Goal: Book appointment/travel/reservation

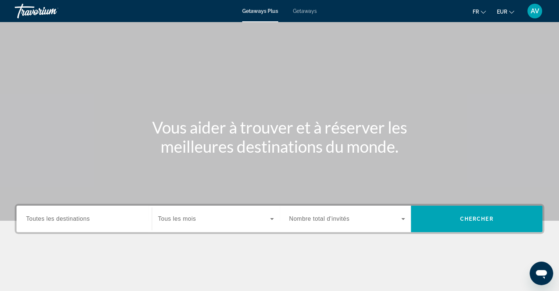
click at [238, 46] on div "Main content" at bounding box center [279, 110] width 559 height 221
click at [309, 8] on span "Getaways" at bounding box center [305, 11] width 24 height 6
click at [58, 207] on div "Destination Toutes les destinations" at bounding box center [84, 218] width 128 height 26
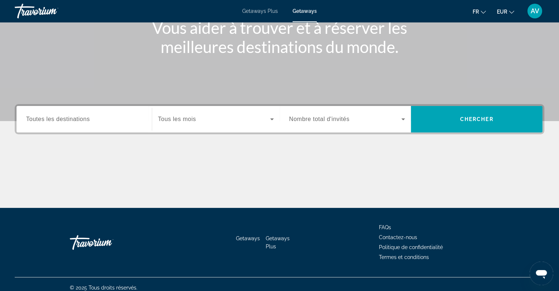
scroll to position [106, 0]
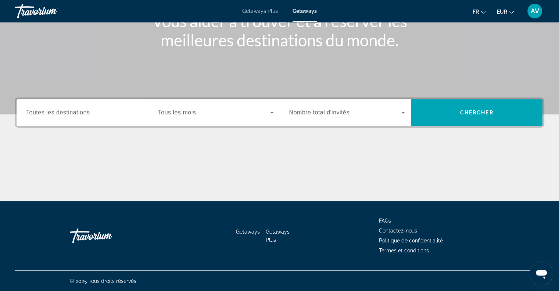
click at [80, 109] on span "Toutes les destinations" at bounding box center [58, 112] width 64 height 6
click at [80, 109] on input "Destination Toutes les destinations" at bounding box center [84, 112] width 116 height 9
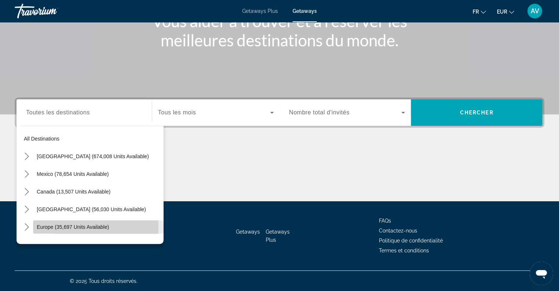
click at [59, 228] on span "Europe (35,697 units available)" at bounding box center [73, 227] width 72 height 6
type input "**********"
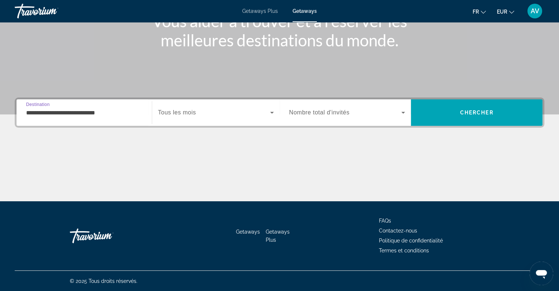
click at [272, 112] on icon "Search widget" at bounding box center [272, 113] width 4 height 2
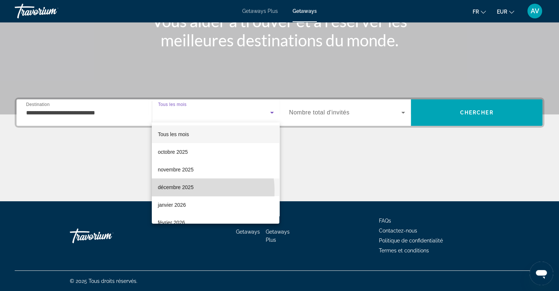
click at [178, 191] on span "décembre 2025" at bounding box center [176, 187] width 36 height 9
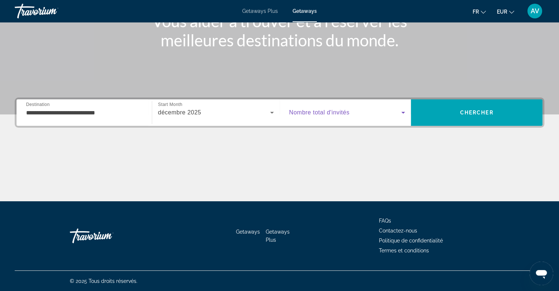
click at [406, 113] on icon "Search widget" at bounding box center [403, 112] width 9 height 9
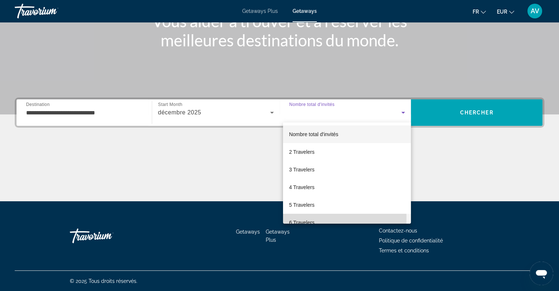
click at [310, 218] on span "6 Travelers" at bounding box center [301, 222] width 25 height 9
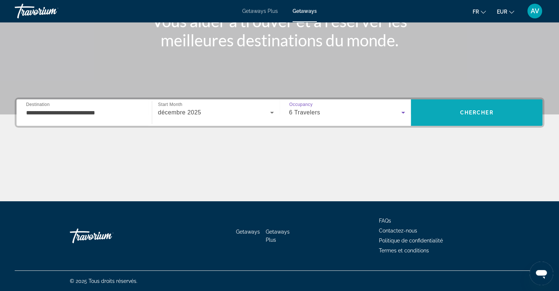
click at [438, 117] on span "Search" at bounding box center [477, 113] width 132 height 18
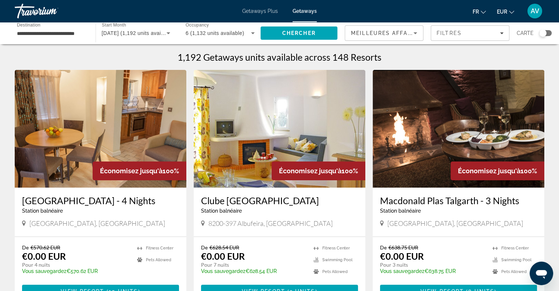
click at [545, 32] on div "Search widget" at bounding box center [542, 32] width 7 height 7
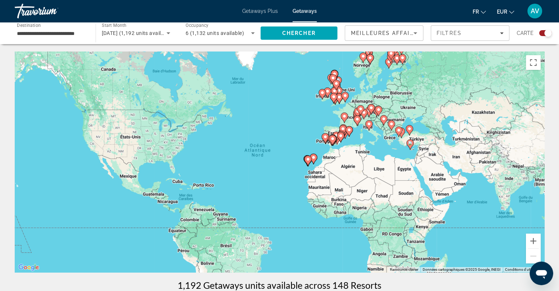
click at [310, 162] on icon "Main content" at bounding box center [307, 161] width 7 height 10
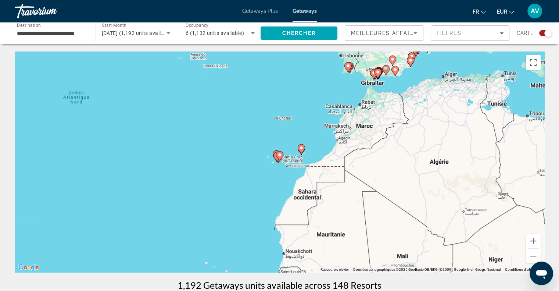
click at [294, 160] on div "Pour activer le glissement avec le clavier, appuyez sur Alt+Entrée. Une fois ce…" at bounding box center [280, 161] width 530 height 221
click at [279, 159] on icon "Main content" at bounding box center [279, 156] width 7 height 10
type input "**********"
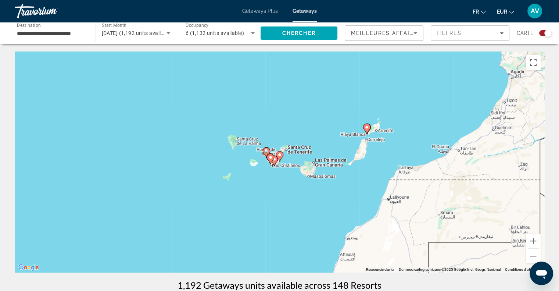
click at [279, 159] on icon "Main content" at bounding box center [279, 156] width 7 height 10
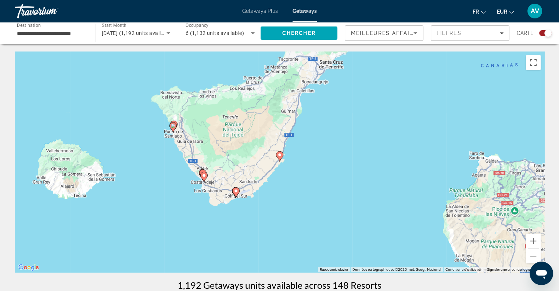
click at [279, 154] on image "Main content" at bounding box center [279, 155] width 4 height 4
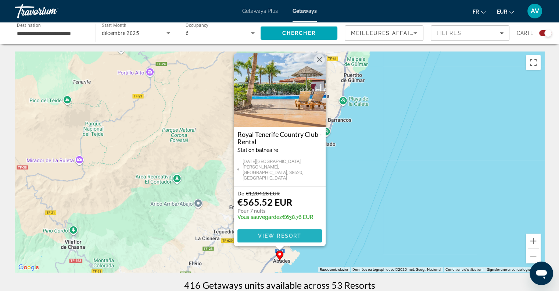
click at [265, 235] on span "View Resort" at bounding box center [279, 236] width 43 height 6
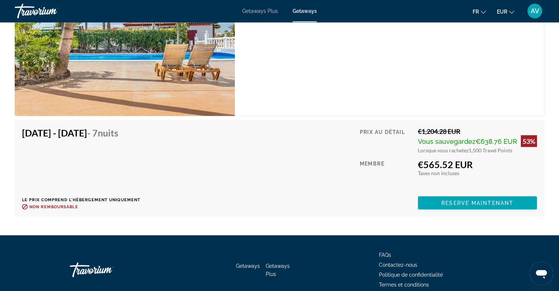
scroll to position [1323, 0]
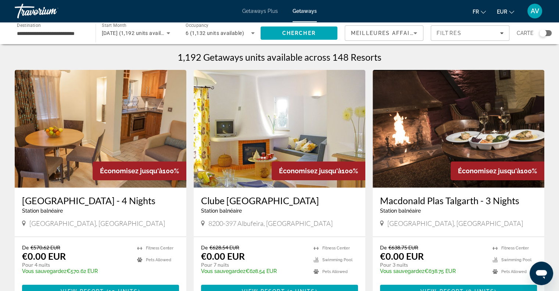
click at [545, 31] on div "Search widget" at bounding box center [542, 32] width 7 height 7
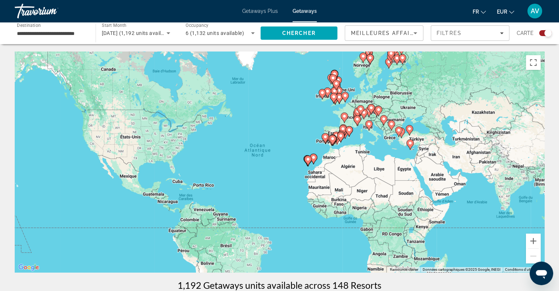
click at [314, 156] on image "Main content" at bounding box center [313, 157] width 4 height 4
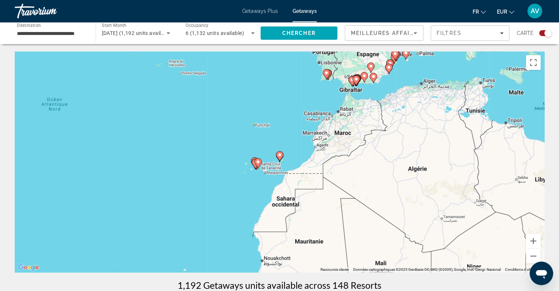
click at [254, 166] on gmp-advanced-marker "Main content" at bounding box center [255, 163] width 7 height 11
type input "**********"
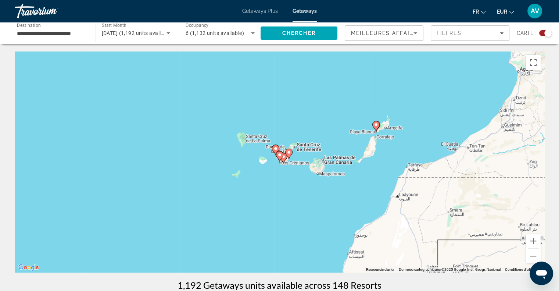
click at [283, 162] on icon "Main content" at bounding box center [283, 158] width 7 height 10
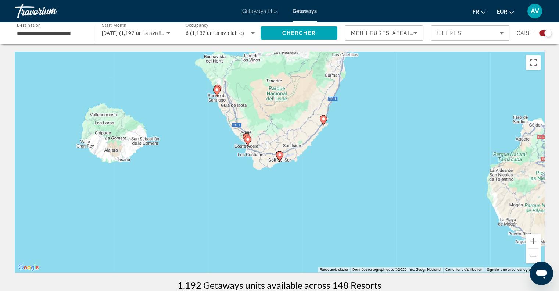
click at [279, 158] on icon "Main content" at bounding box center [279, 156] width 7 height 10
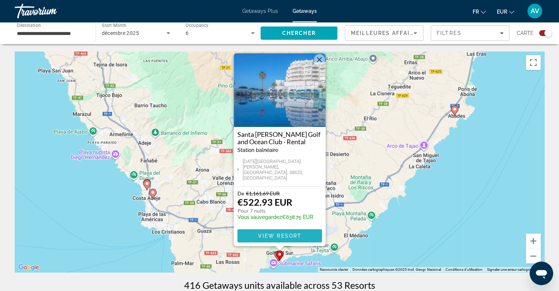
click at [282, 238] on span "View Resort" at bounding box center [279, 236] width 43 height 6
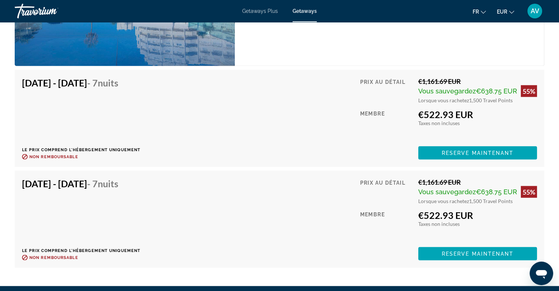
scroll to position [1328, 0]
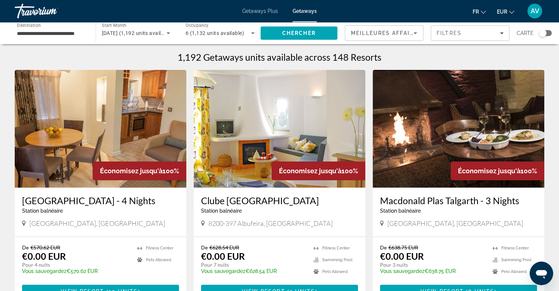
click at [545, 32] on div "Search widget" at bounding box center [542, 32] width 7 height 7
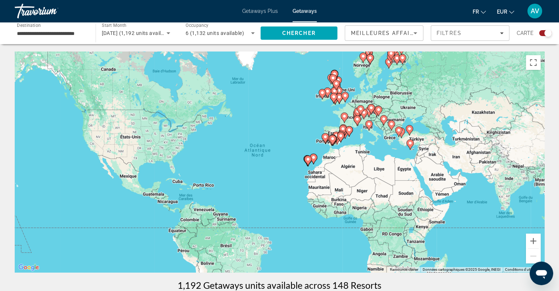
click at [305, 161] on gmp-advanced-marker "Main content" at bounding box center [307, 160] width 7 height 11
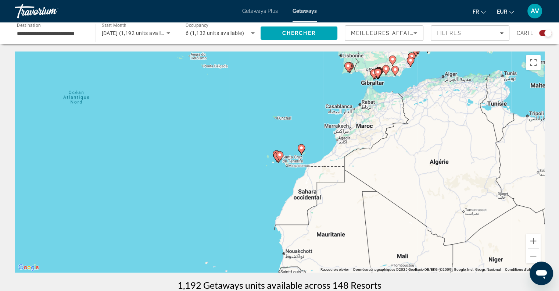
click at [283, 161] on div "Pour activer le glissement avec le clavier, appuyez sur Alt+Entrée. Une fois ce…" at bounding box center [280, 161] width 530 height 221
click at [281, 161] on gmp-advanced-marker "Main content" at bounding box center [279, 156] width 7 height 11
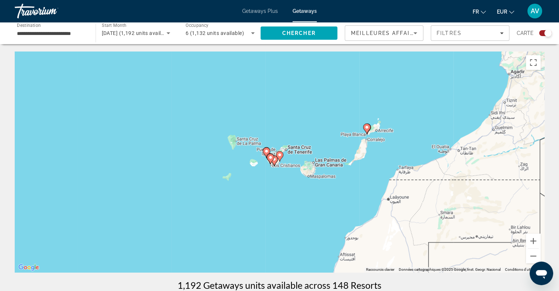
click at [272, 158] on icon "Main content" at bounding box center [270, 159] width 7 height 10
type input "**********"
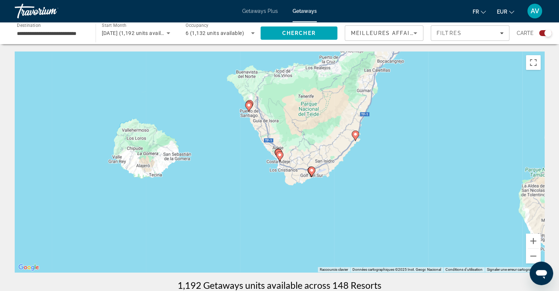
click at [293, 169] on div "Pour naviguer, appuyez sur les touches fléchées. Pour activer le glissement ave…" at bounding box center [280, 161] width 530 height 221
drag, startPoint x: 293, startPoint y: 169, endPoint x: 295, endPoint y: 172, distance: 3.9
click at [295, 172] on div "Pour activer le glissement avec le clavier, appuyez sur Alt+Entrée. Une fois ce…" at bounding box center [280, 161] width 530 height 221
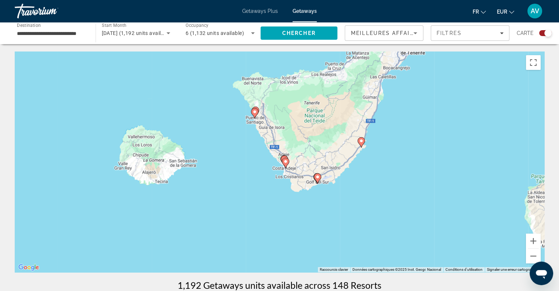
click at [320, 187] on div "Pour activer le glissement avec le clavier, appuyez sur Alt+Entrée. Une fois ce…" at bounding box center [280, 161] width 530 height 221
click at [320, 186] on div "Pour activer le glissement avec le clavier, appuyez sur Alt+Entrée. Une fois ce…" at bounding box center [280, 161] width 530 height 221
click at [313, 177] on div "Pour activer le glissement avec le clavier, appuyez sur Alt+Entrée. Une fois ce…" at bounding box center [280, 161] width 530 height 221
click at [538, 242] on button "Zoom avant" at bounding box center [533, 240] width 15 height 15
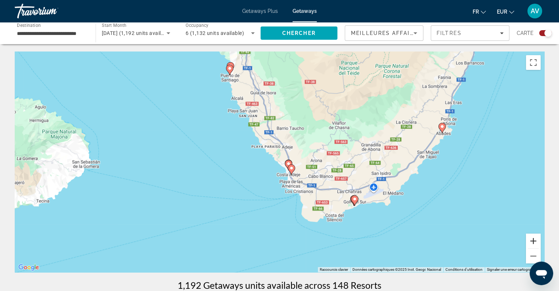
click at [538, 242] on button "Zoom avant" at bounding box center [533, 240] width 15 height 15
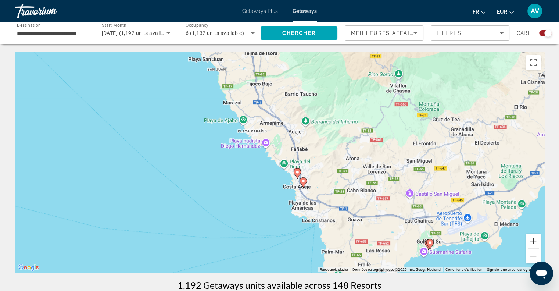
click at [538, 242] on button "Zoom avant" at bounding box center [533, 240] width 15 height 15
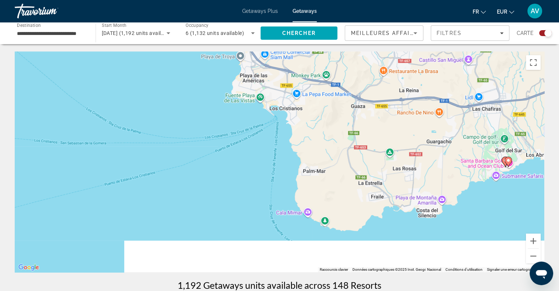
drag, startPoint x: 487, startPoint y: 219, endPoint x: 415, endPoint y: 49, distance: 185.0
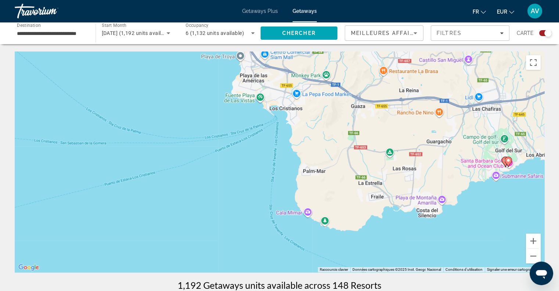
click at [502, 161] on icon "Main content" at bounding box center [505, 162] width 7 height 10
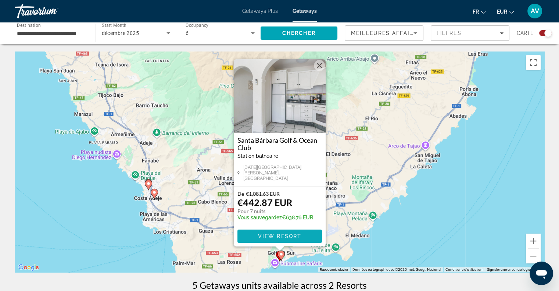
click at [260, 234] on span "View Resort" at bounding box center [279, 236] width 43 height 6
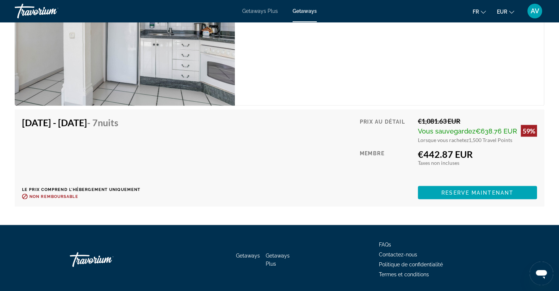
scroll to position [1494, 0]
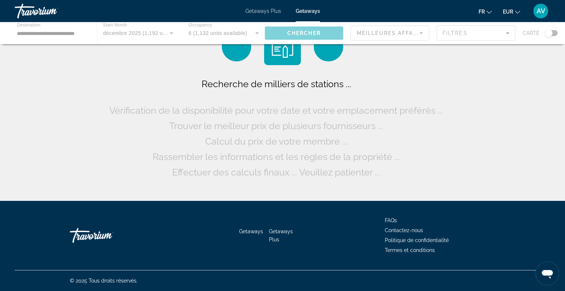
click at [546, 37] on div "Main content" at bounding box center [282, 33] width 565 height 22
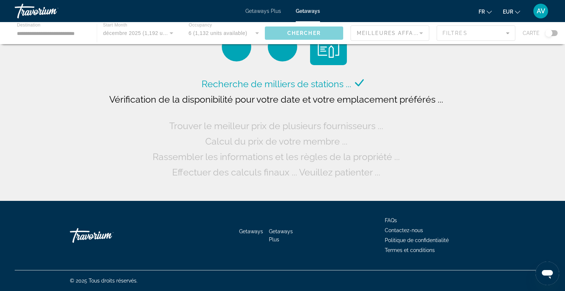
click at [548, 37] on div "Main content" at bounding box center [282, 33] width 565 height 22
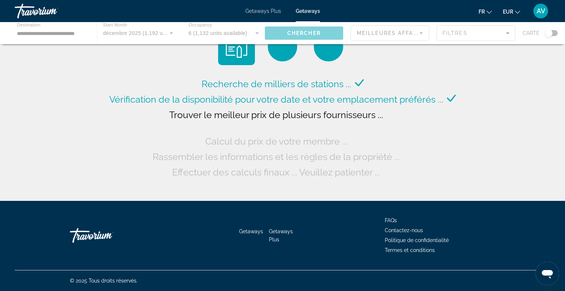
click at [553, 33] on div "Main content" at bounding box center [282, 33] width 565 height 22
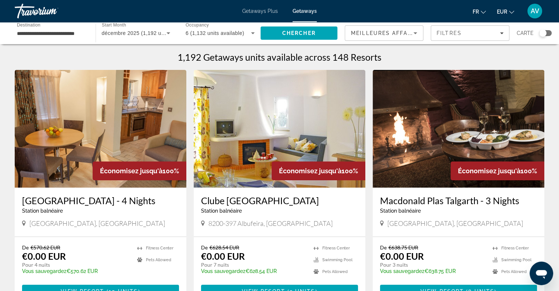
click at [541, 33] on div "Search widget" at bounding box center [542, 32] width 7 height 7
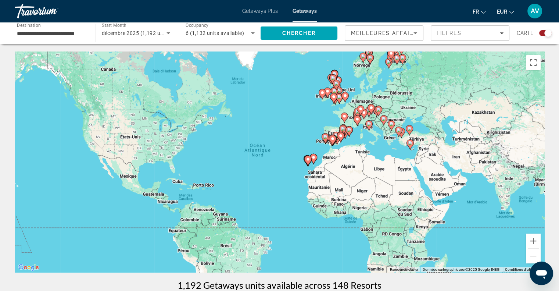
click at [308, 162] on icon "Main content" at bounding box center [307, 161] width 7 height 10
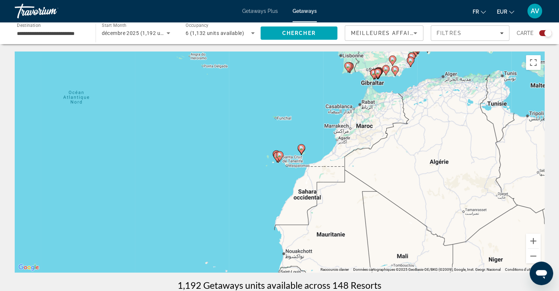
click at [278, 156] on image "Main content" at bounding box center [279, 155] width 4 height 4
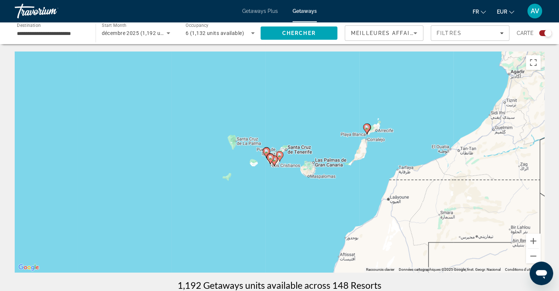
click at [277, 157] on icon "Main content" at bounding box center [279, 156] width 7 height 10
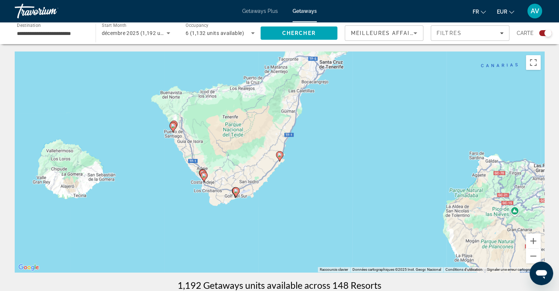
click at [203, 176] on image "Main content" at bounding box center [204, 175] width 4 height 4
type input "**********"
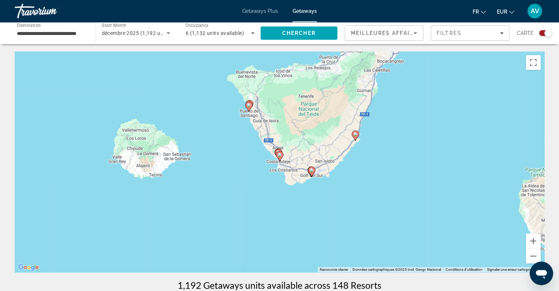
click at [279, 157] on icon "Main content" at bounding box center [279, 156] width 7 height 10
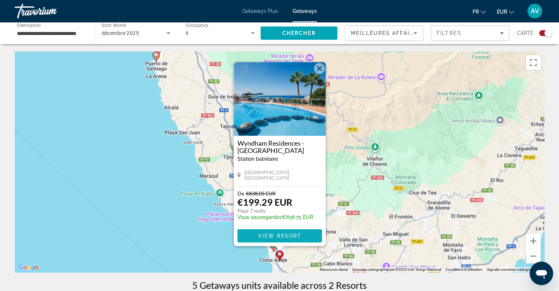
click at [282, 239] on span "Main content" at bounding box center [279, 236] width 85 height 18
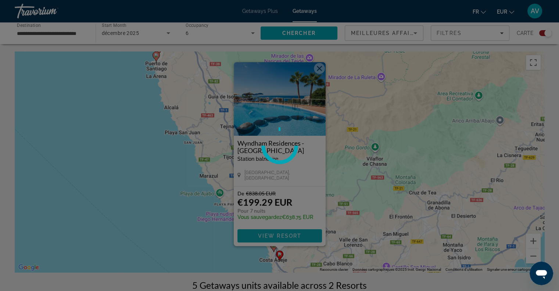
click at [282, 239] on div at bounding box center [279, 145] width 559 height 291
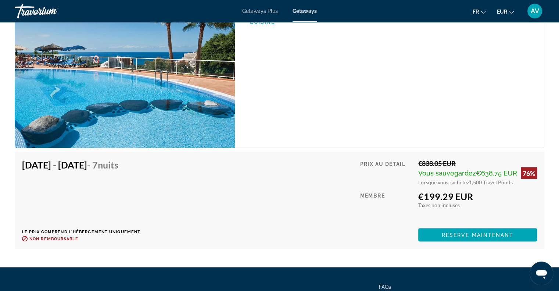
scroll to position [1313, 0]
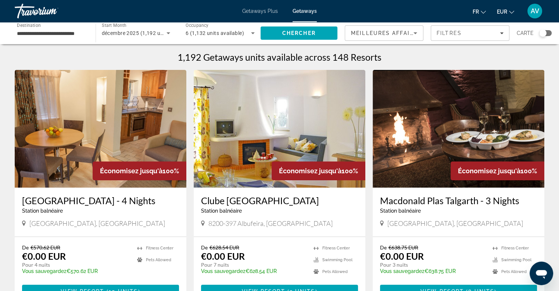
click at [544, 33] on div "Search widget" at bounding box center [542, 32] width 7 height 7
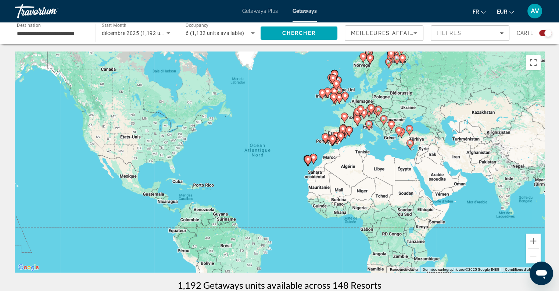
click at [305, 163] on gmp-advanced-marker "Main content" at bounding box center [307, 160] width 7 height 11
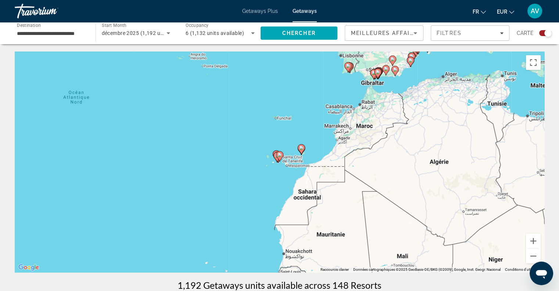
click at [284, 164] on div "Pour activer le glissement avec le clavier, appuyez sur Alt+Entrée. Une fois ce…" at bounding box center [280, 161] width 530 height 221
click at [279, 164] on div "Pour activer le glissement avec le clavier, appuyez sur Alt+Entrée. Une fois ce…" at bounding box center [280, 161] width 530 height 221
click at [276, 157] on gmp-advanced-marker "Main content" at bounding box center [279, 156] width 7 height 11
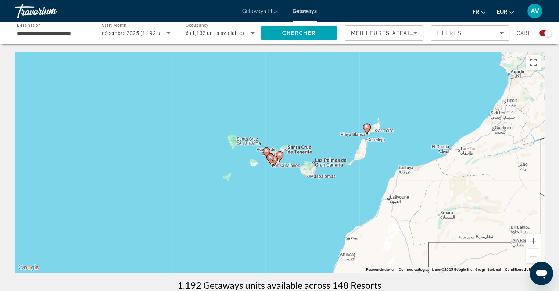
click at [271, 161] on icon "Main content" at bounding box center [270, 159] width 7 height 10
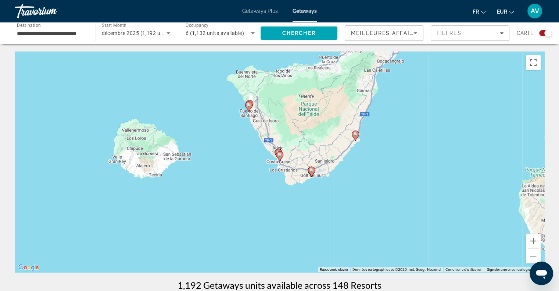
click at [271, 161] on div "Pour naviguer, appuyez sur les touches fléchées. Pour activer le glissement ave…" at bounding box center [280, 161] width 530 height 221
click at [269, 167] on div "Pour activer le glissement avec le clavier, appuyez sur Alt+Entrée. Une fois ce…" at bounding box center [280, 161] width 530 height 221
click at [275, 169] on div "Pour activer le glissement avec le clavier, appuyez sur Alt+Entrée. Une fois ce…" at bounding box center [280, 161] width 530 height 221
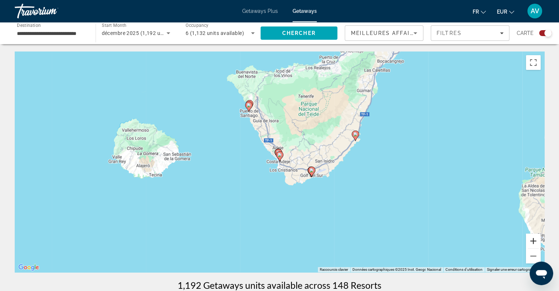
click at [536, 242] on button "Zoom avant" at bounding box center [533, 240] width 15 height 15
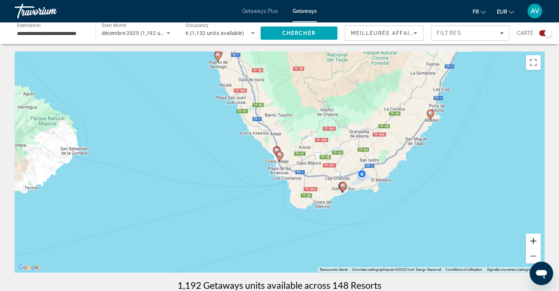
click at [536, 242] on button "Zoom avant" at bounding box center [533, 240] width 15 height 15
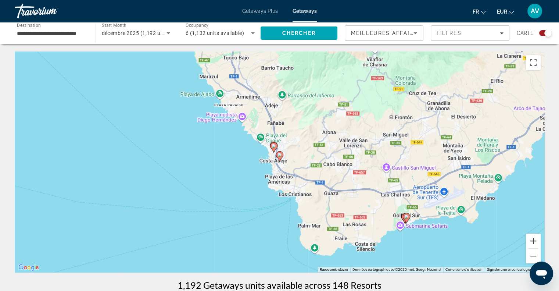
click at [536, 242] on button "Zoom avant" at bounding box center [533, 240] width 15 height 15
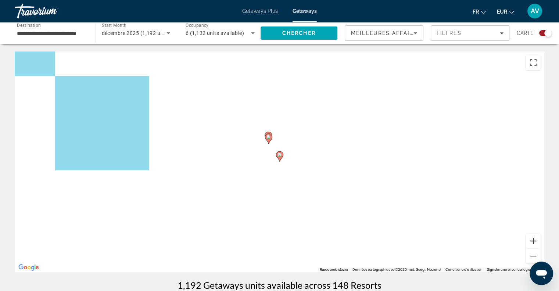
click at [536, 242] on button "Zoom avant" at bounding box center [533, 240] width 15 height 15
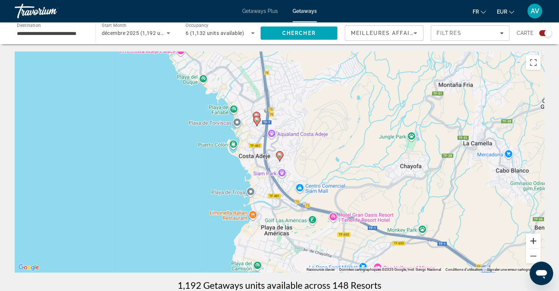
click at [536, 242] on button "Zoom avant" at bounding box center [533, 240] width 15 height 15
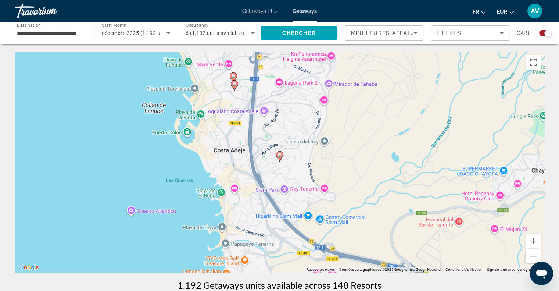
click at [235, 82] on image "Main content" at bounding box center [234, 84] width 4 height 4
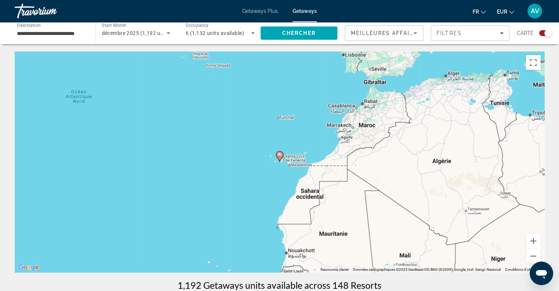
click at [278, 161] on gmp-advanced-marker "Main content" at bounding box center [279, 156] width 7 height 11
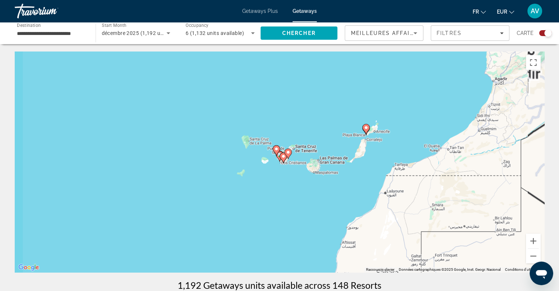
click at [278, 161] on gmp-advanced-marker "Main content" at bounding box center [279, 156] width 7 height 11
type input "**********"
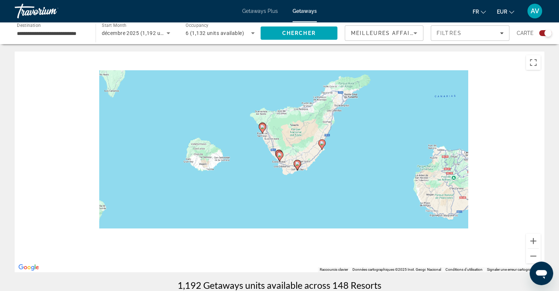
click at [278, 161] on gmp-advanced-marker "Main content" at bounding box center [279, 156] width 7 height 11
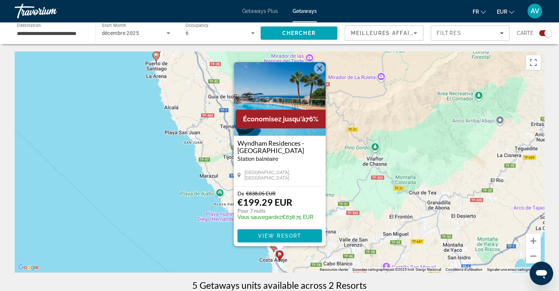
click at [272, 246] on div "Économisez jusqu'à 76% [GEOGRAPHIC_DATA] - [GEOGRAPHIC_DATA] balnéaire - Ceci e…" at bounding box center [280, 154] width 92 height 184
click at [272, 247] on image "Main content" at bounding box center [274, 245] width 4 height 4
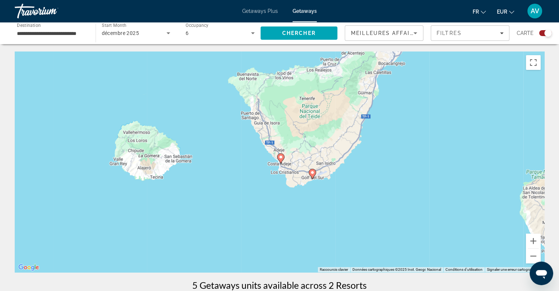
click at [279, 166] on div "Pour activer le glissement avec le clavier, appuyez sur Alt+Entrée. Une fois ce…" at bounding box center [280, 161] width 530 height 221
click at [534, 241] on button "Zoom avant" at bounding box center [533, 240] width 15 height 15
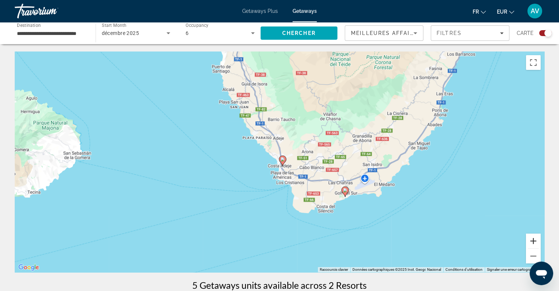
click at [534, 241] on button "Zoom avant" at bounding box center [533, 240] width 15 height 15
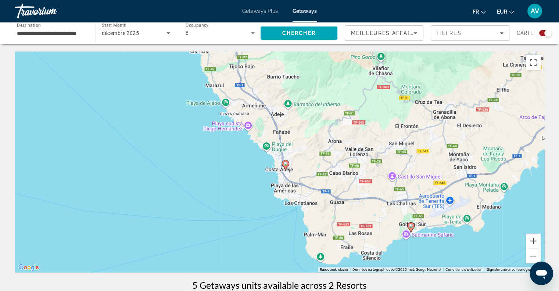
click at [534, 241] on button "Zoom avant" at bounding box center [533, 240] width 15 height 15
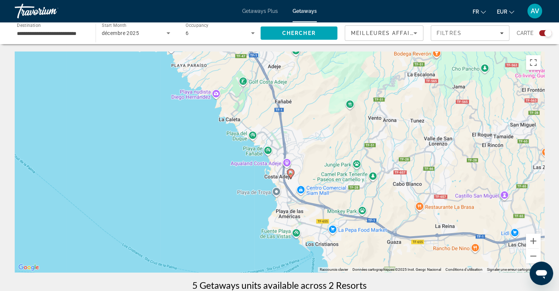
click at [291, 175] on icon "Main content" at bounding box center [290, 174] width 7 height 10
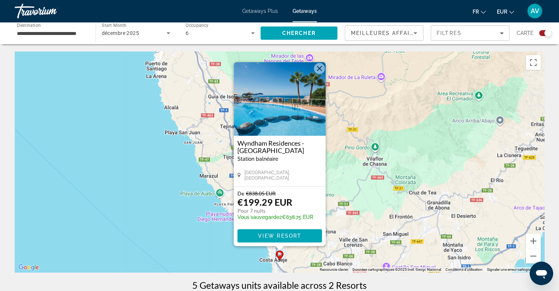
click at [318, 69] on button "Fermer" at bounding box center [319, 68] width 11 height 11
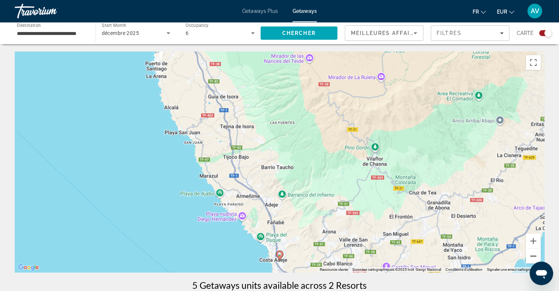
click at [529, 254] on button "Zoom arrière" at bounding box center [533, 255] width 15 height 15
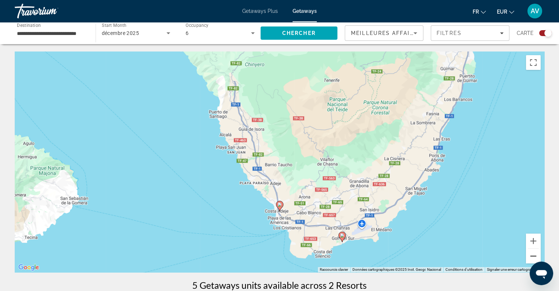
click at [529, 254] on button "Zoom arrière" at bounding box center [533, 255] width 15 height 15
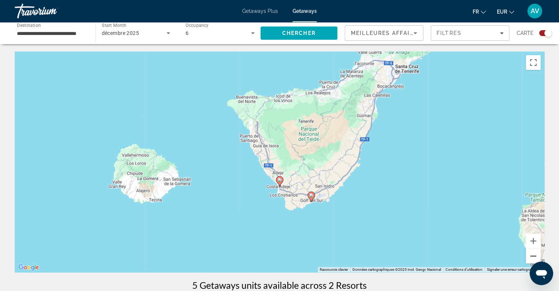
click at [529, 254] on button "Zoom arrière" at bounding box center [533, 255] width 15 height 15
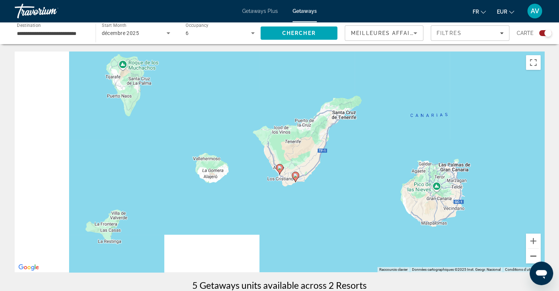
click at [529, 254] on button "Zoom arrière" at bounding box center [533, 255] width 15 height 15
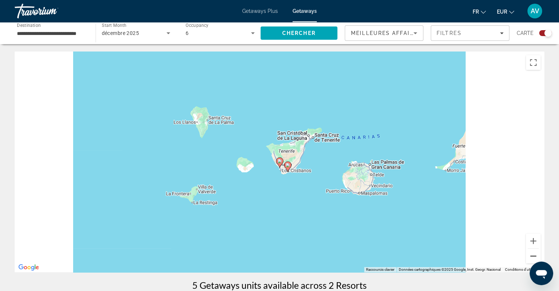
click at [529, 254] on button "Zoom arrière" at bounding box center [533, 255] width 15 height 15
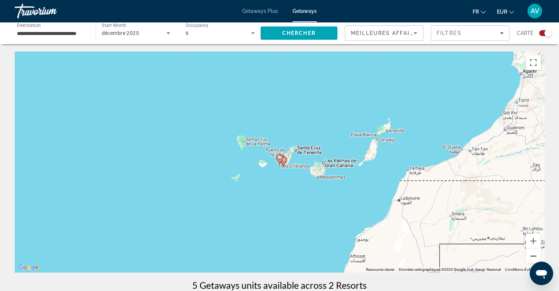
click at [529, 254] on button "Zoom arrière" at bounding box center [533, 255] width 15 height 15
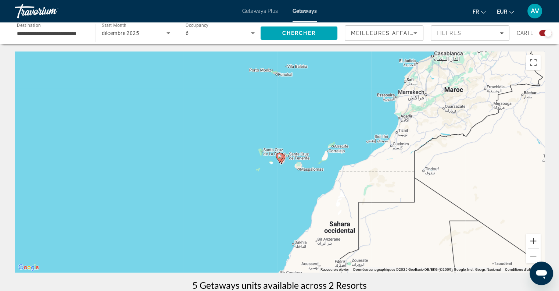
click at [533, 239] on button "Zoom avant" at bounding box center [533, 240] width 15 height 15
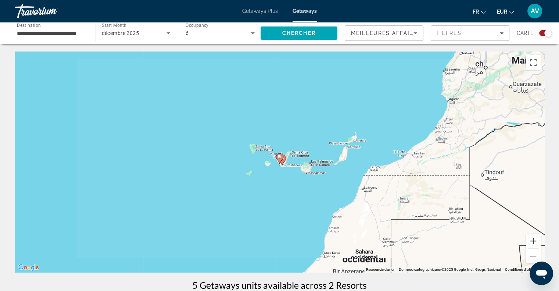
click at [533, 239] on button "Zoom avant" at bounding box center [533, 240] width 15 height 15
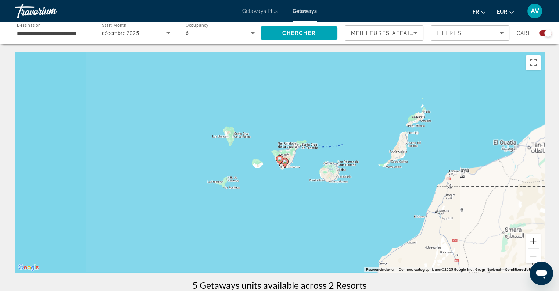
click at [533, 239] on button "Zoom avant" at bounding box center [533, 240] width 15 height 15
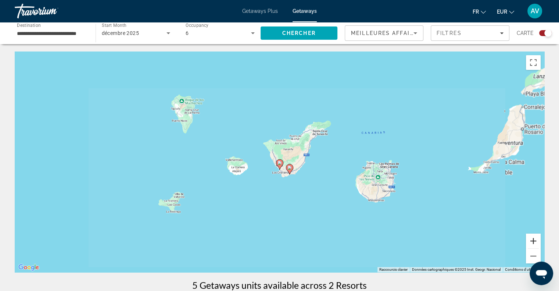
click at [533, 239] on button "Zoom avant" at bounding box center [533, 240] width 15 height 15
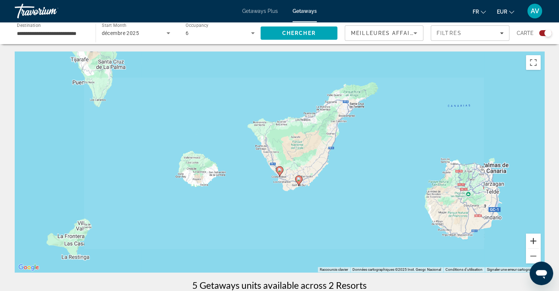
click at [533, 239] on button "Zoom avant" at bounding box center [533, 240] width 15 height 15
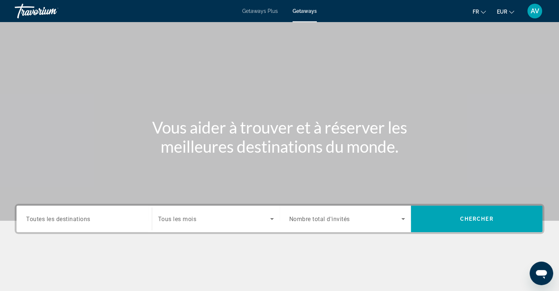
click at [69, 215] on span "Toutes les destinations" at bounding box center [58, 218] width 64 height 7
click at [69, 215] on input "Destination Toutes les destinations" at bounding box center [84, 219] width 116 height 9
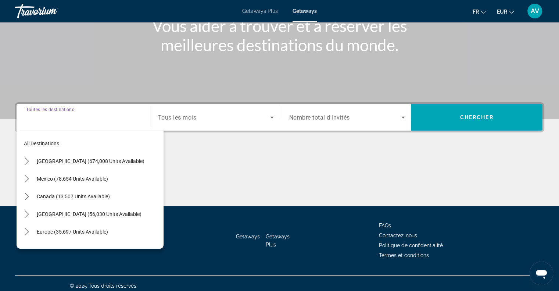
scroll to position [106, 0]
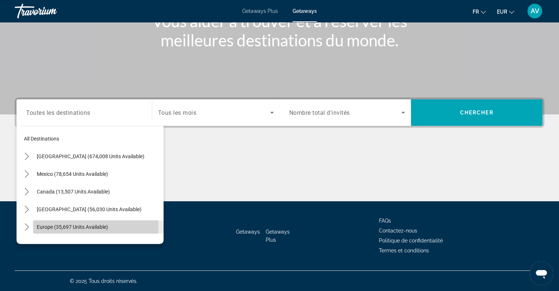
click at [73, 225] on span "Europe (35,697 units available)" at bounding box center [72, 227] width 71 height 6
type input "**********"
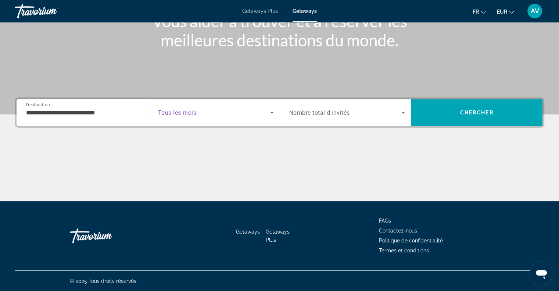
click at [265, 108] on span "Search widget" at bounding box center [214, 112] width 112 height 9
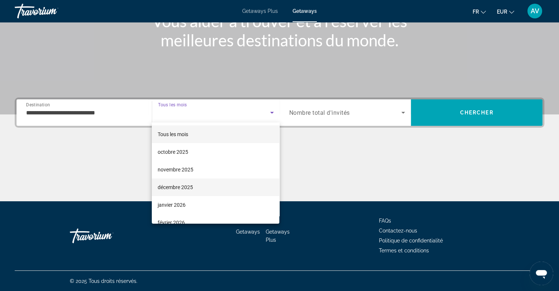
click at [175, 186] on span "décembre 2025" at bounding box center [175, 187] width 35 height 9
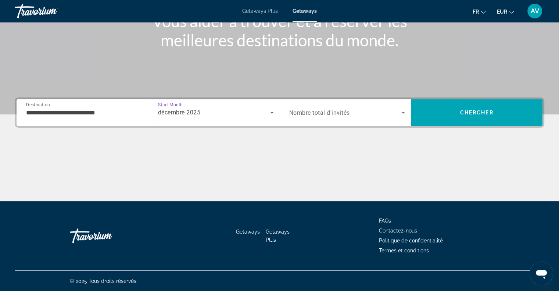
click at [404, 113] on icon "Search widget" at bounding box center [403, 113] width 4 height 2
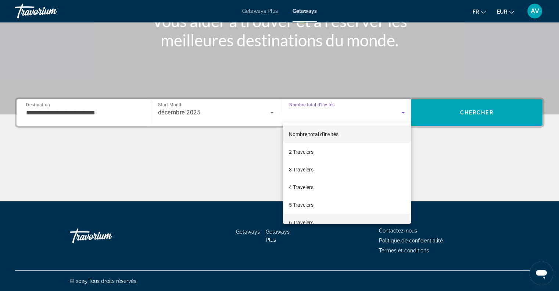
click at [297, 220] on span "6 Travelers" at bounding box center [301, 222] width 25 height 9
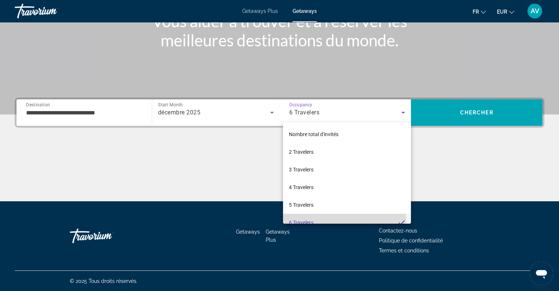
scroll to position [0, 0]
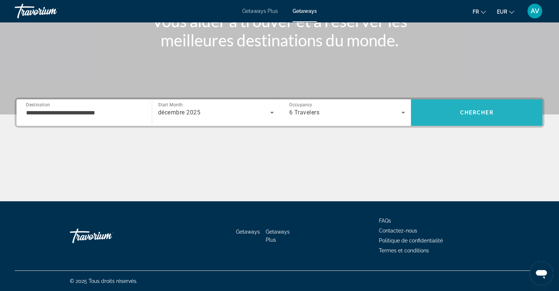
click at [461, 115] on span "Search" at bounding box center [477, 113] width 132 height 18
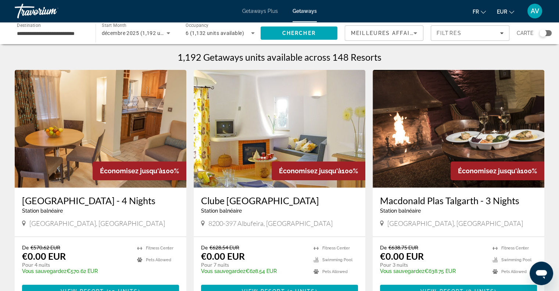
click at [543, 32] on div "Search widget" at bounding box center [542, 32] width 7 height 7
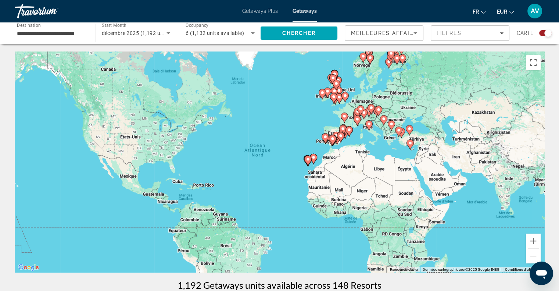
click at [300, 166] on div "Pour activer le glissement avec le clavier, appuyez sur Alt+Entrée. Une fois ce…" at bounding box center [280, 161] width 530 height 221
click at [308, 168] on div "Pour activer le glissement avec le clavier, appuyez sur Alt+Entrée. Une fois ce…" at bounding box center [280, 161] width 530 height 221
click at [532, 239] on button "Zoom avant" at bounding box center [533, 240] width 15 height 15
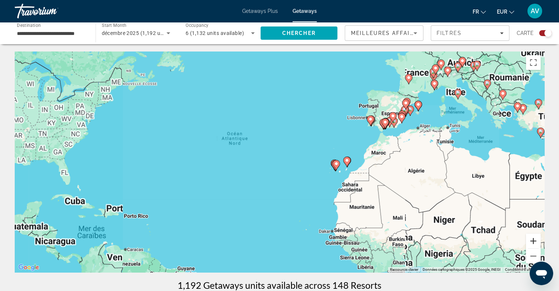
click at [532, 239] on button "Zoom avant" at bounding box center [533, 240] width 15 height 15
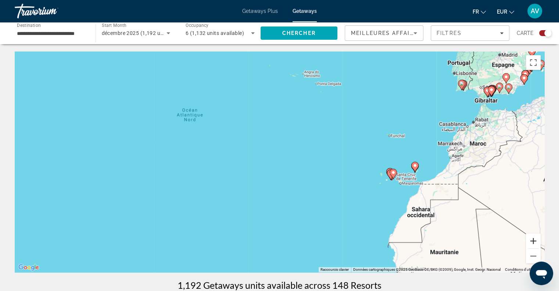
click at [532, 239] on button "Zoom avant" at bounding box center [533, 240] width 15 height 15
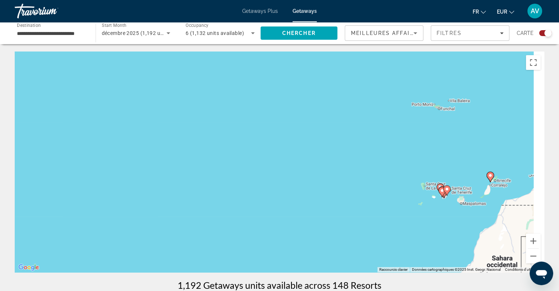
drag, startPoint x: 436, startPoint y: 200, endPoint x: 365, endPoint y: 199, distance: 71.7
click at [365, 199] on div "Pour activer le glissement avec le clavier, appuyez sur Alt+Entrée. Une fois ce…" at bounding box center [280, 161] width 530 height 221
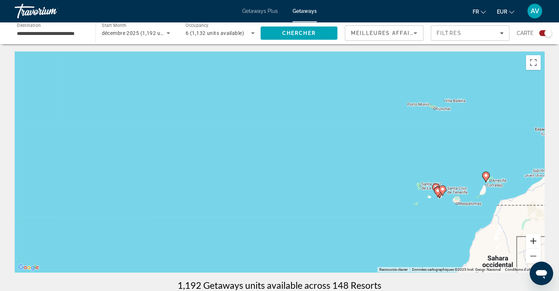
click at [535, 243] on button "Zoom avant" at bounding box center [533, 240] width 15 height 15
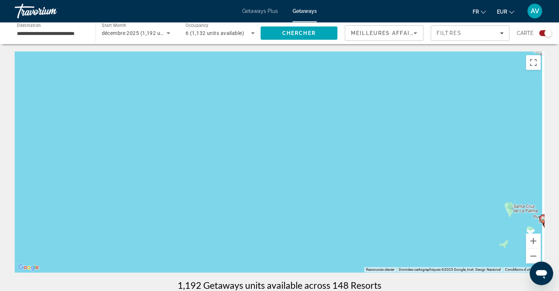
drag, startPoint x: 475, startPoint y: 224, endPoint x: 384, endPoint y: 228, distance: 90.9
click at [384, 228] on div "Pour activer le glissement avec le clavier, appuyez sur Alt+Entrée. Une fois ce…" at bounding box center [280, 161] width 530 height 221
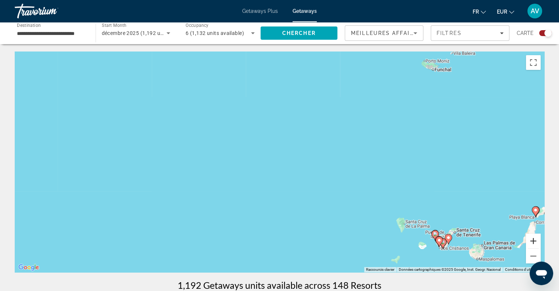
click at [534, 240] on button "Zoom avant" at bounding box center [533, 240] width 15 height 15
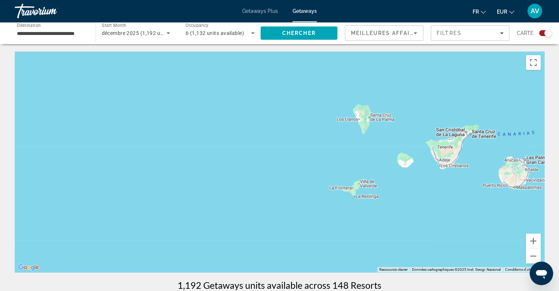
drag, startPoint x: 456, startPoint y: 207, endPoint x: 243, endPoint y: -22, distance: 313.6
click at [243, 0] on html "**********" at bounding box center [279, 145] width 559 height 291
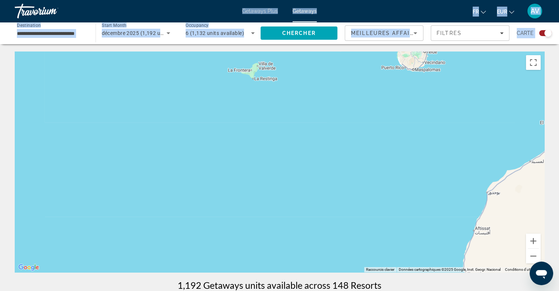
drag, startPoint x: 222, startPoint y: 33, endPoint x: 216, endPoint y: 102, distance: 69.0
click at [216, 102] on div "**********" at bounding box center [279, 145] width 559 height 291
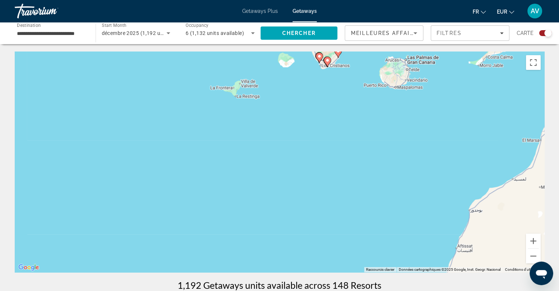
drag, startPoint x: 289, startPoint y: 119, endPoint x: 266, endPoint y: 171, distance: 57.4
click at [266, 171] on div "Pour activer le glissement avec le clavier, appuyez sur Alt+Entrée. Une fois ce…" at bounding box center [280, 161] width 530 height 221
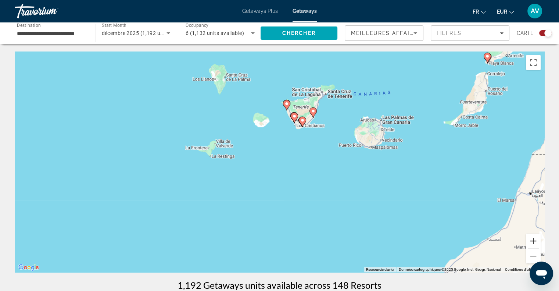
click at [535, 240] on button "Zoom avant" at bounding box center [533, 240] width 15 height 15
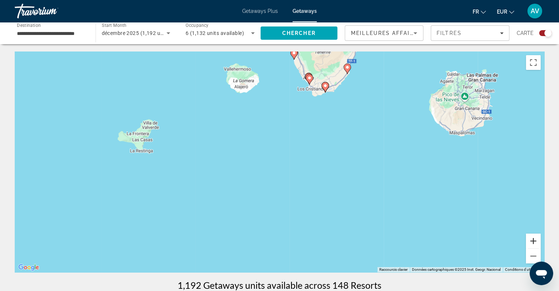
click at [535, 240] on button "Zoom avant" at bounding box center [533, 240] width 15 height 15
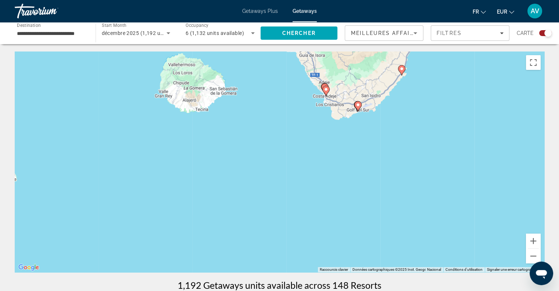
drag, startPoint x: 429, startPoint y: 157, endPoint x: 416, endPoint y: 243, distance: 87.3
click at [416, 243] on div "Pour activer le glissement avec le clavier, appuyez sur Alt+Entrée. Une fois ce…" at bounding box center [280, 161] width 530 height 221
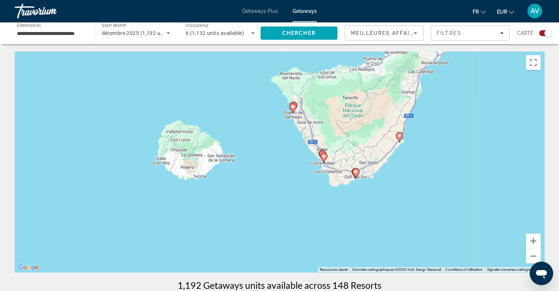
drag, startPoint x: 386, startPoint y: 176, endPoint x: 387, endPoint y: 221, distance: 45.6
click at [387, 221] on div "Pour activer le glissement avec le clavier, appuyez sur Alt+Entrée. Une fois ce…" at bounding box center [280, 161] width 530 height 221
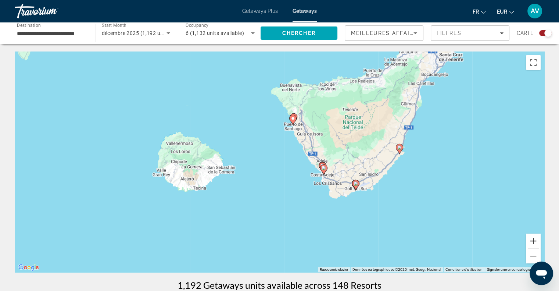
click at [533, 237] on button "Zoom avant" at bounding box center [533, 240] width 15 height 15
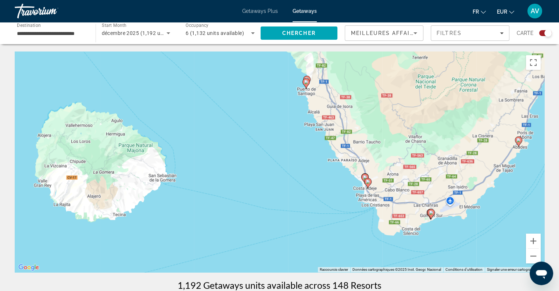
click at [363, 176] on image "Main content" at bounding box center [365, 177] width 4 height 4
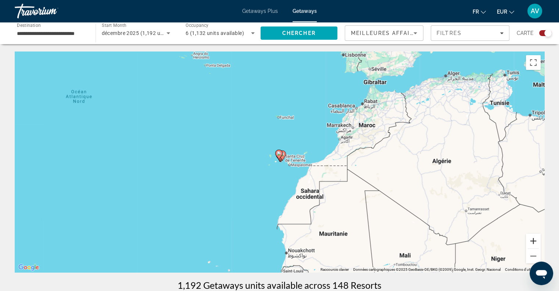
click at [529, 241] on button "Zoom avant" at bounding box center [533, 240] width 15 height 15
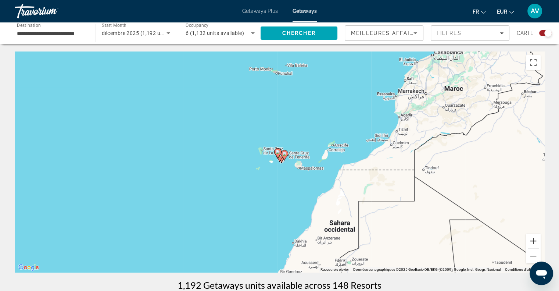
click at [531, 240] on button "Zoom avant" at bounding box center [533, 240] width 15 height 15
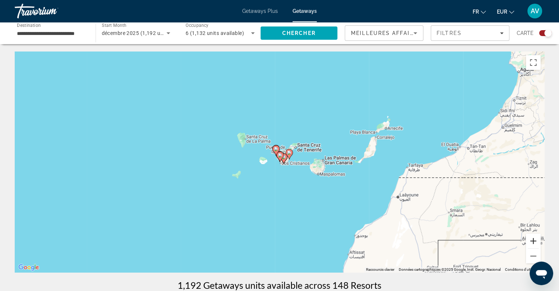
click at [531, 240] on button "Zoom avant" at bounding box center [533, 240] width 15 height 15
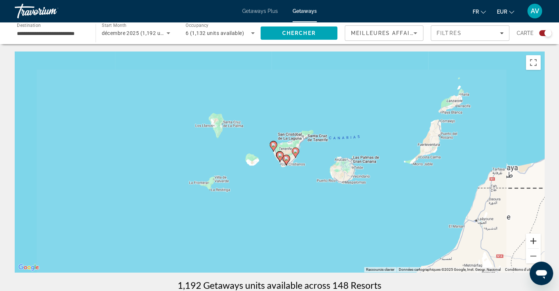
click at [531, 240] on button "Zoom avant" at bounding box center [533, 240] width 15 height 15
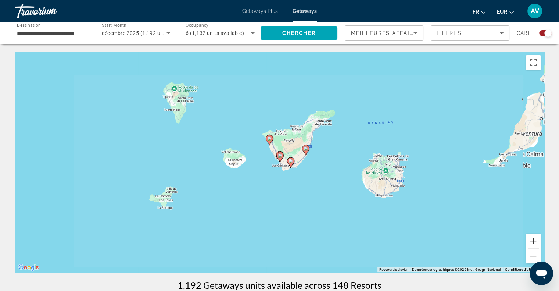
click at [531, 240] on button "Zoom avant" at bounding box center [533, 240] width 15 height 15
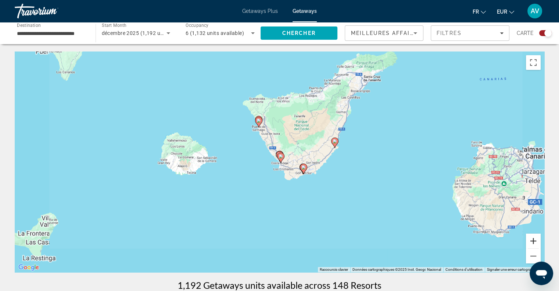
click at [531, 240] on button "Zoom avant" at bounding box center [533, 240] width 15 height 15
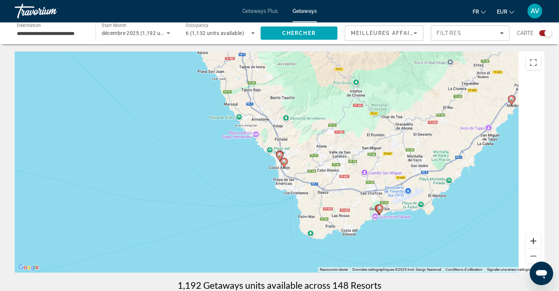
click at [531, 240] on button "Zoom avant" at bounding box center [533, 240] width 15 height 15
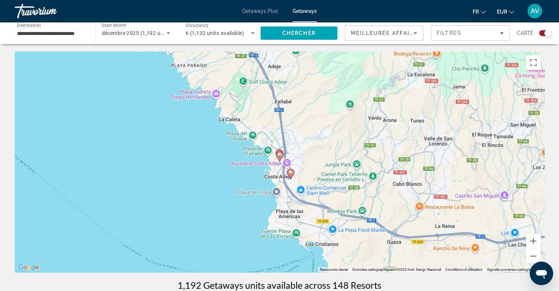
click at [278, 155] on image "Main content" at bounding box center [279, 155] width 4 height 4
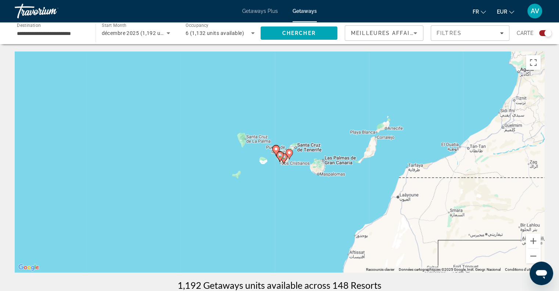
click at [278, 155] on gmp-advanced-marker "Main content" at bounding box center [275, 150] width 7 height 11
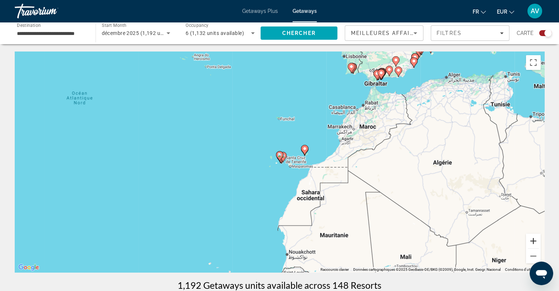
click at [530, 242] on button "Zoom avant" at bounding box center [533, 240] width 15 height 15
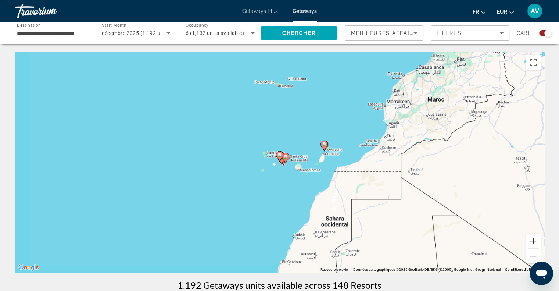
click at [530, 242] on button "Zoom avant" at bounding box center [533, 240] width 15 height 15
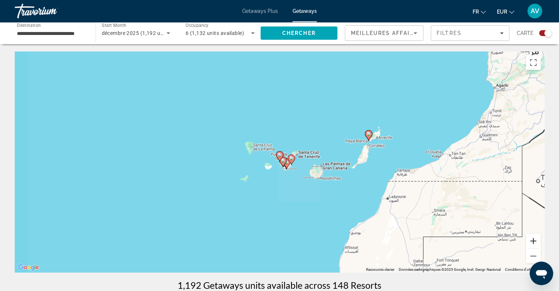
click at [530, 242] on button "Zoom avant" at bounding box center [533, 240] width 15 height 15
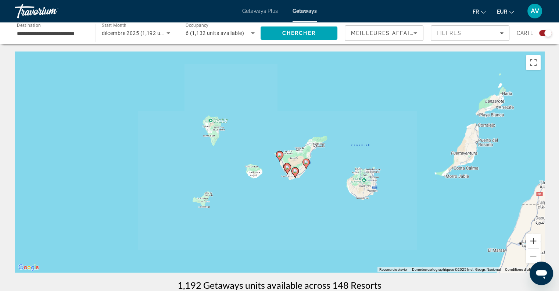
click at [530, 242] on button "Zoom avant" at bounding box center [533, 240] width 15 height 15
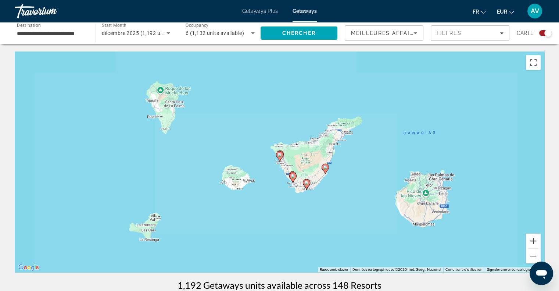
click at [530, 242] on button "Zoom avant" at bounding box center [533, 240] width 15 height 15
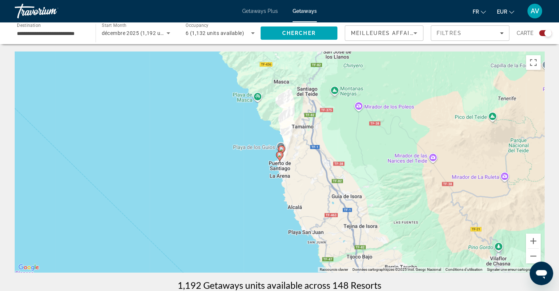
click at [281, 155] on image "Main content" at bounding box center [279, 155] width 4 height 4
type input "**********"
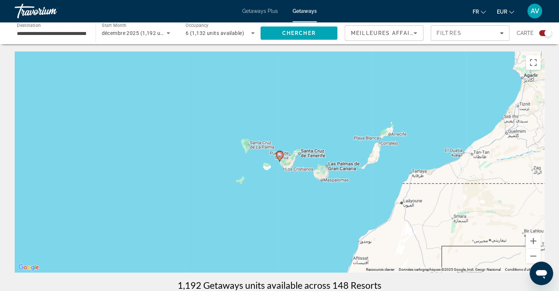
click at [281, 155] on image "Main content" at bounding box center [279, 155] width 4 height 4
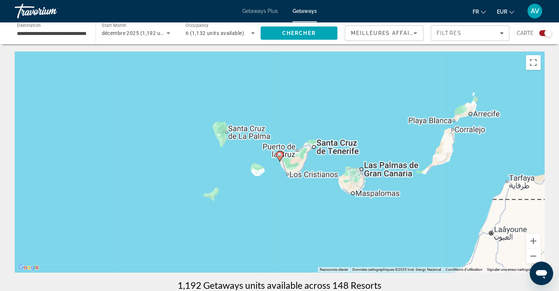
click at [281, 155] on image "Main content" at bounding box center [279, 155] width 4 height 4
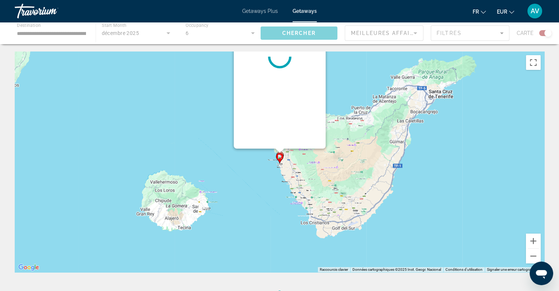
click at [281, 162] on div "Pour naviguer, appuyez sur les touches fléchées. Pour activer le glissement ave…" at bounding box center [545, 162] width 530 height 0
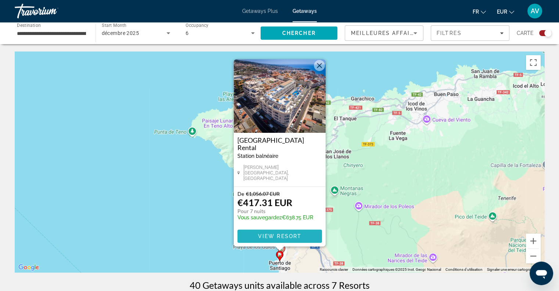
click at [272, 232] on span "Main content" at bounding box center [279, 236] width 85 height 18
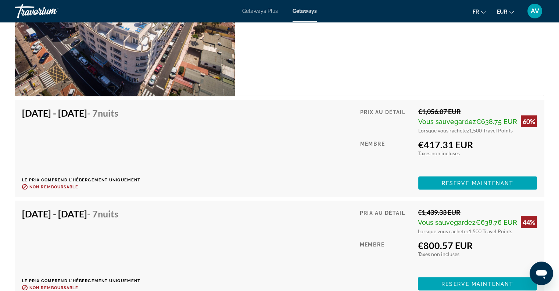
scroll to position [1294, 0]
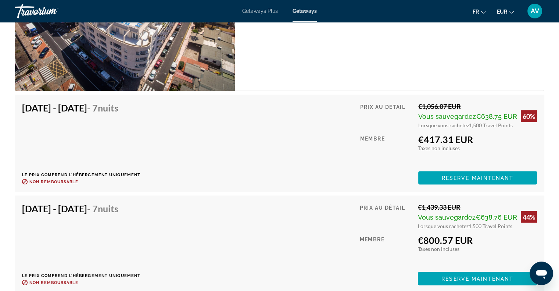
click at [472, 216] on span "Vous sauvegardez" at bounding box center [447, 217] width 58 height 8
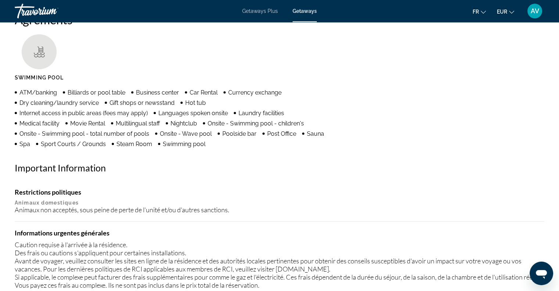
scroll to position [576, 0]
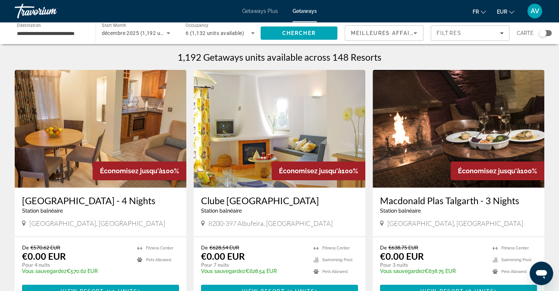
click at [545, 36] on div "Search widget" at bounding box center [542, 32] width 7 height 7
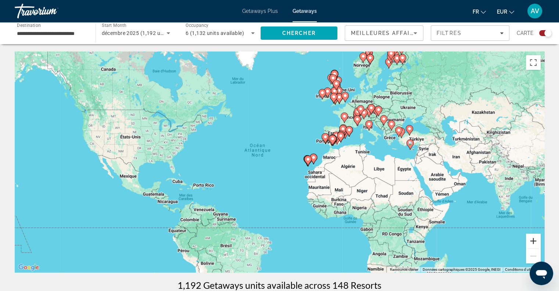
click at [539, 244] on button "Zoom avant" at bounding box center [533, 240] width 15 height 15
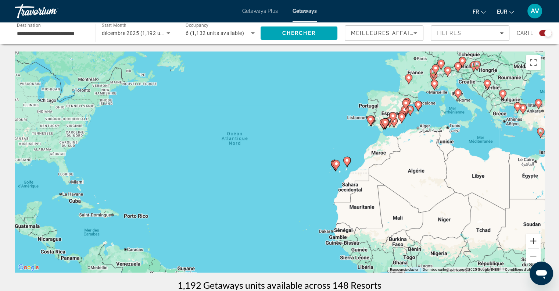
click at [539, 244] on button "Zoom avant" at bounding box center [533, 240] width 15 height 15
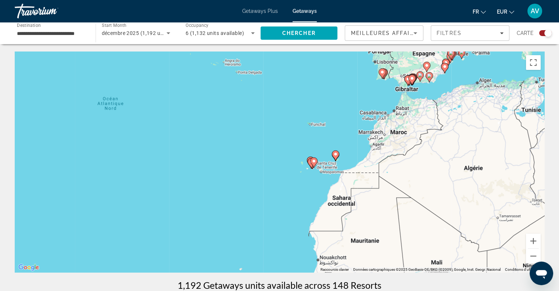
drag, startPoint x: 404, startPoint y: 200, endPoint x: 284, endPoint y: 177, distance: 122.7
click at [284, 177] on div "Pour activer le glissement avec le clavier, appuyez sur Alt+Entrée. Une fois ce…" at bounding box center [280, 161] width 530 height 221
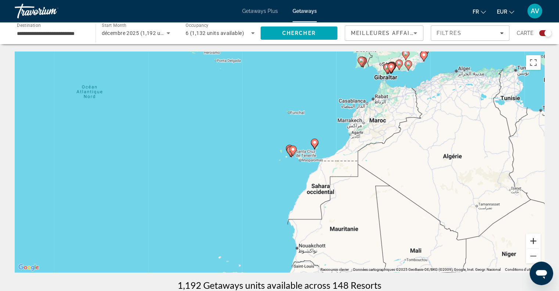
click at [534, 241] on button "Zoom avant" at bounding box center [533, 240] width 15 height 15
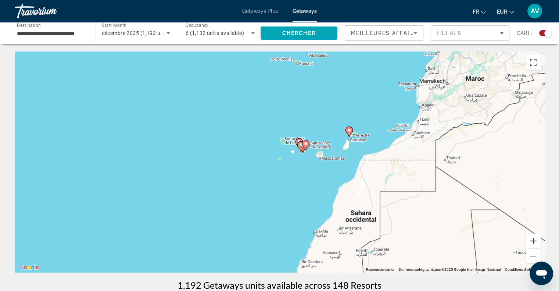
click at [534, 241] on button "Zoom avant" at bounding box center [533, 240] width 15 height 15
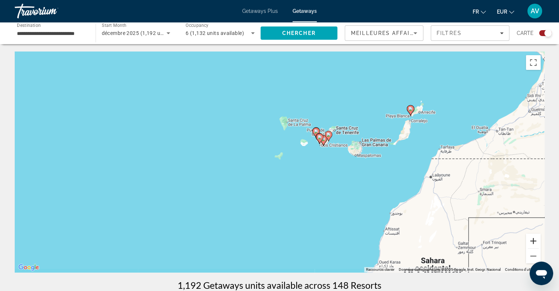
click at [534, 241] on button "Zoom avant" at bounding box center [533, 240] width 15 height 15
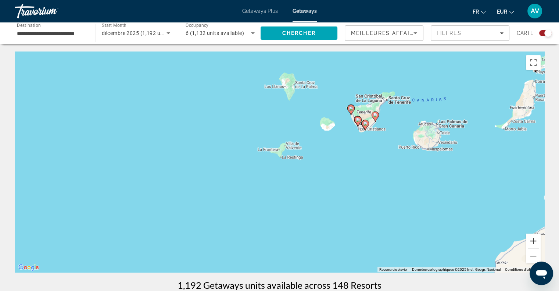
click at [534, 241] on button "Zoom avant" at bounding box center [533, 240] width 15 height 15
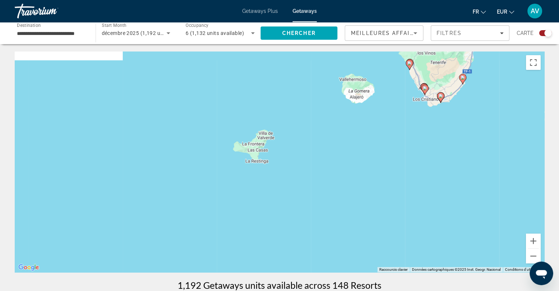
drag, startPoint x: 455, startPoint y: 167, endPoint x: 395, endPoint y: 195, distance: 65.9
click at [395, 195] on div "Pour activer le glissement avec le clavier, appuyez sur Alt+Entrée. Une fois ce…" at bounding box center [280, 161] width 530 height 221
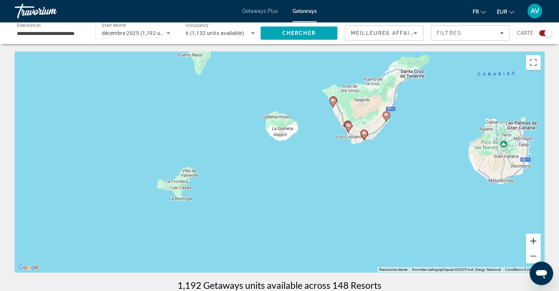
click at [532, 239] on button "Zoom avant" at bounding box center [533, 240] width 15 height 15
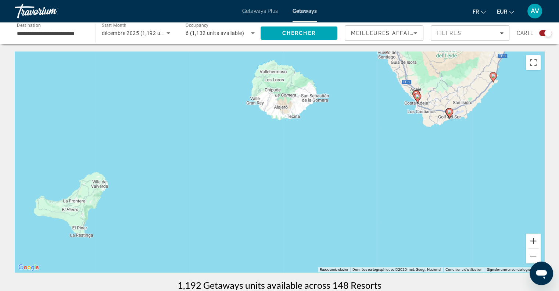
click at [532, 239] on button "Zoom avant" at bounding box center [533, 240] width 15 height 15
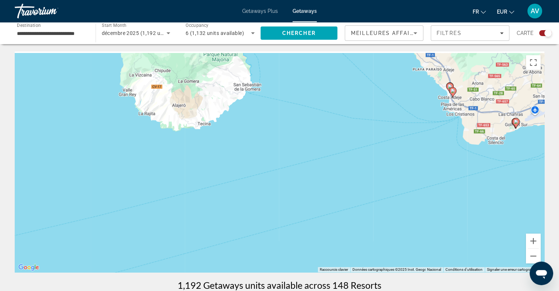
drag, startPoint x: 488, startPoint y: 160, endPoint x: 371, endPoint y: 224, distance: 133.2
click at [371, 224] on div "Pour activer le glissement avec le clavier, appuyez sur Alt+Entrée. Une fois ce…" at bounding box center [280, 161] width 530 height 221
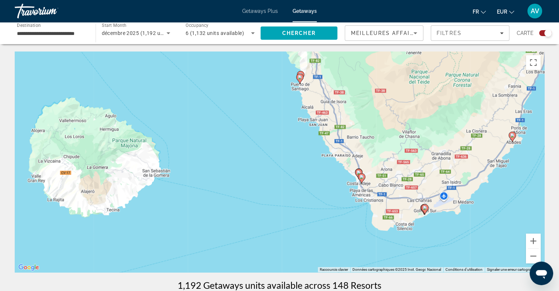
drag, startPoint x: 380, startPoint y: 169, endPoint x: 302, endPoint y: 241, distance: 106.4
click at [302, 241] on div "Pour activer le glissement avec le clavier, appuyez sur Alt+Entrée. Une fois ce…" at bounding box center [280, 161] width 530 height 221
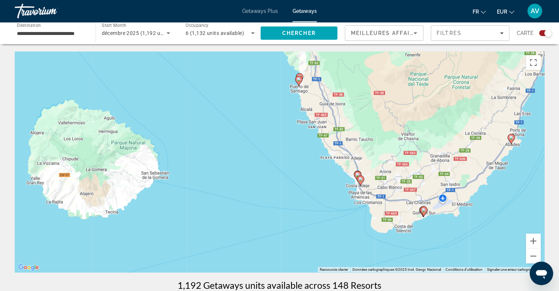
click at [300, 81] on image "Main content" at bounding box center [299, 79] width 4 height 4
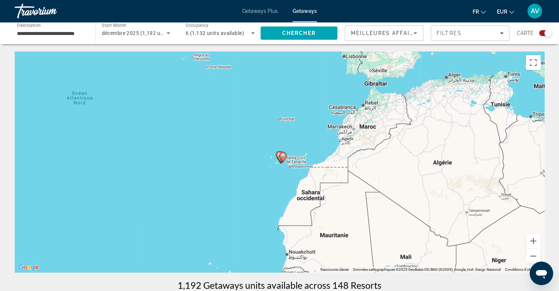
click at [279, 157] on gmp-advanced-marker "Main content" at bounding box center [282, 156] width 7 height 11
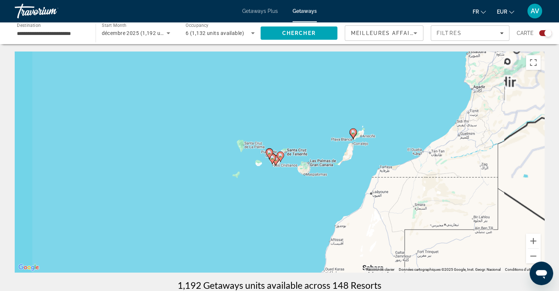
click at [279, 157] on g "Main content" at bounding box center [280, 156] width 7 height 10
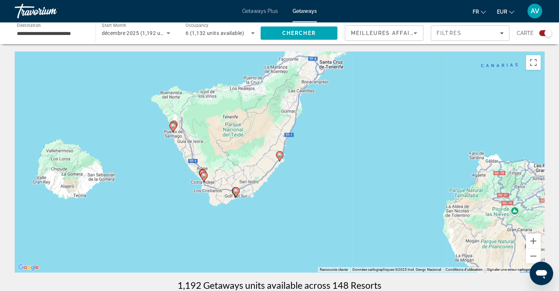
click at [171, 127] on image "Main content" at bounding box center [173, 125] width 4 height 4
type input "**********"
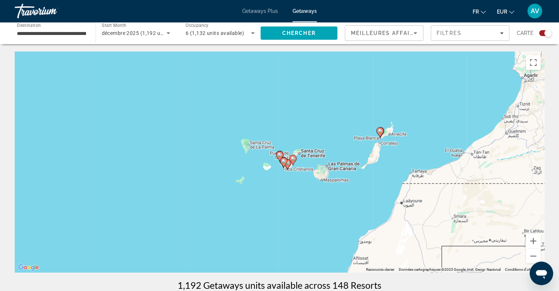
click at [279, 157] on image "Main content" at bounding box center [279, 155] width 4 height 4
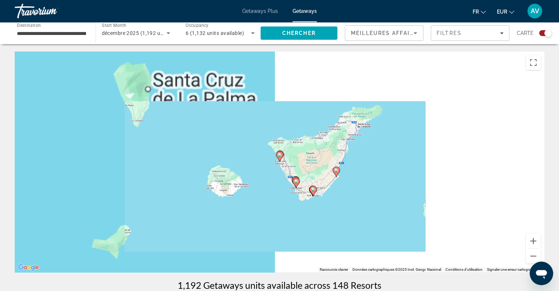
click at [279, 157] on image "Main content" at bounding box center [279, 155] width 4 height 4
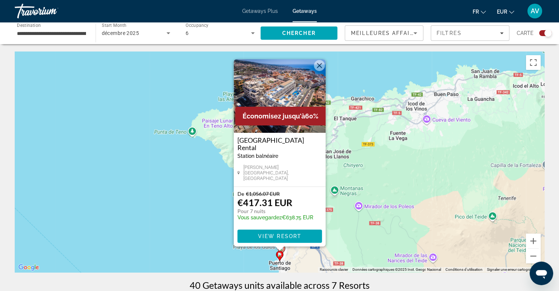
click at [284, 248] on icon "Main content" at bounding box center [281, 250] width 7 height 10
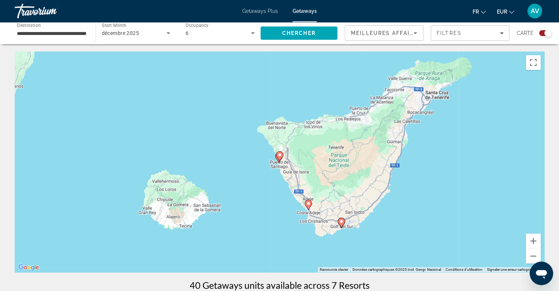
click at [272, 166] on div "Pour activer le glissement avec le clavier, appuyez sur Alt+Entrée. Une fois ce…" at bounding box center [280, 161] width 530 height 221
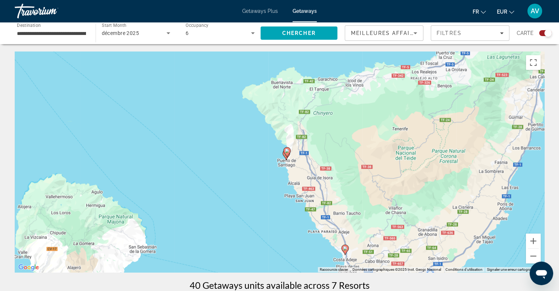
click at [282, 167] on div "Pour activer le glissement avec le clavier, appuyez sur Alt+Entrée. Une fois ce…" at bounding box center [280, 161] width 530 height 221
click at [538, 244] on button "Zoom avant" at bounding box center [533, 240] width 15 height 15
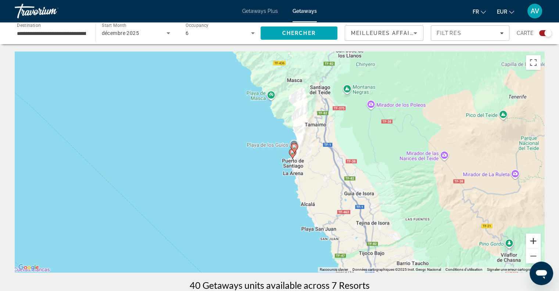
click at [538, 244] on button "Zoom avant" at bounding box center [533, 240] width 15 height 15
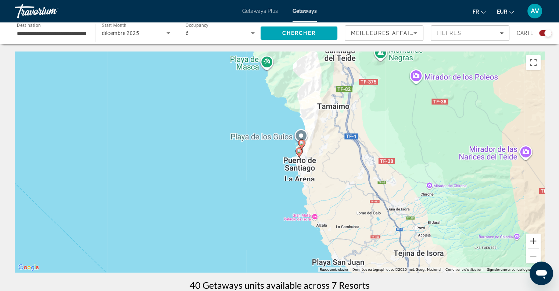
click at [538, 244] on button "Zoom avant" at bounding box center [533, 240] width 15 height 15
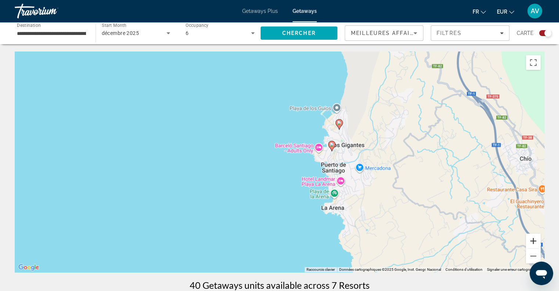
click at [538, 244] on button "Zoom avant" at bounding box center [533, 240] width 15 height 15
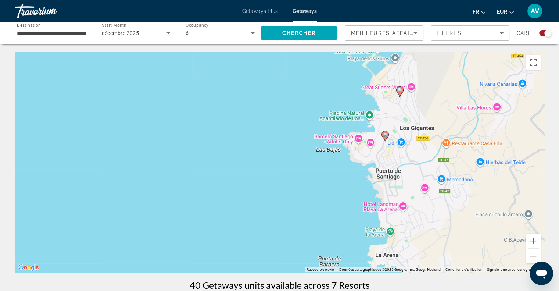
click at [400, 92] on image "Main content" at bounding box center [400, 90] width 4 height 4
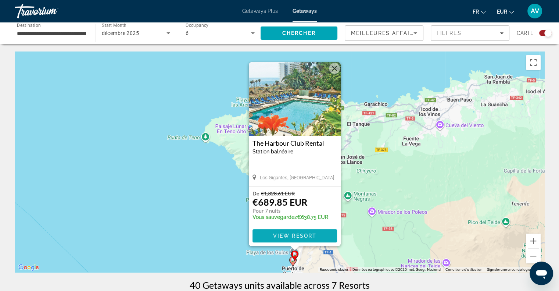
click at [288, 233] on span "View Resort" at bounding box center [294, 236] width 43 height 6
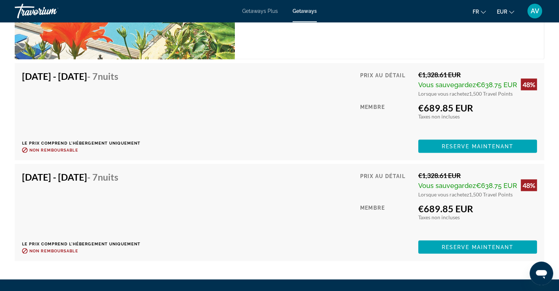
scroll to position [1343, 0]
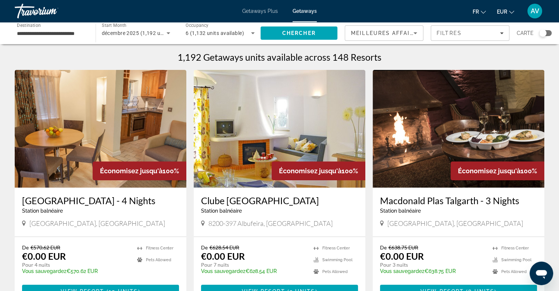
click at [196, 32] on span "6 (1,132 units available)" at bounding box center [215, 33] width 58 height 6
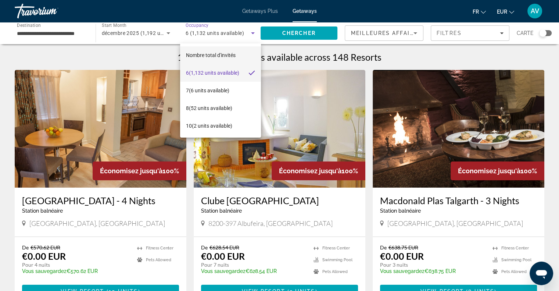
click at [227, 52] on span "Nombre total d'invités" at bounding box center [211, 55] width 50 height 6
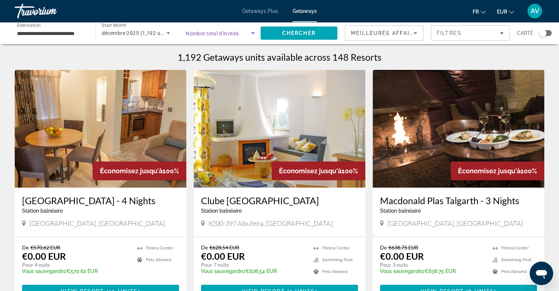
click at [255, 33] on icon "Search widget" at bounding box center [252, 33] width 9 height 9
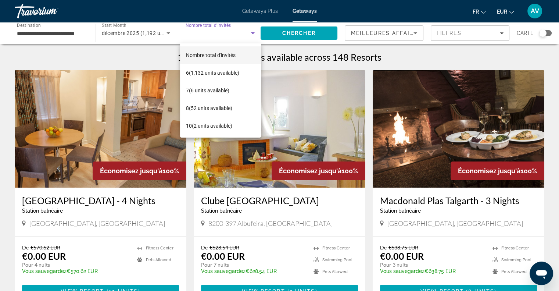
drag, startPoint x: 243, startPoint y: 84, endPoint x: 235, endPoint y: 59, distance: 25.8
click at [235, 59] on div "Nombre total d'invités 6 (1,132 units available) 7 (6 units available) 8 (52 un…" at bounding box center [220, 90] width 81 height 94
click at [228, 59] on span "Nombre total d'invités" at bounding box center [211, 55] width 50 height 9
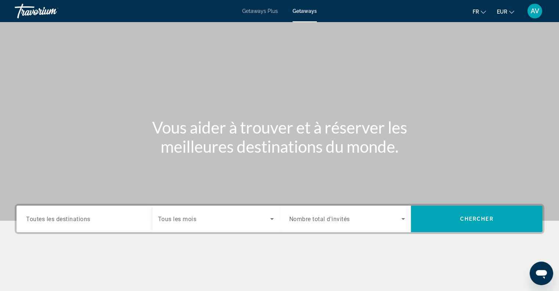
click at [56, 216] on span "Toutes les destinations" at bounding box center [58, 218] width 64 height 7
click at [56, 216] on input "Destination Toutes les destinations" at bounding box center [84, 219] width 116 height 9
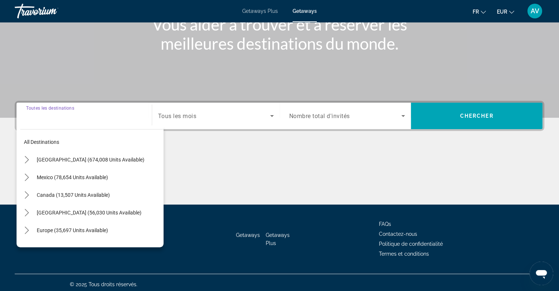
scroll to position [106, 0]
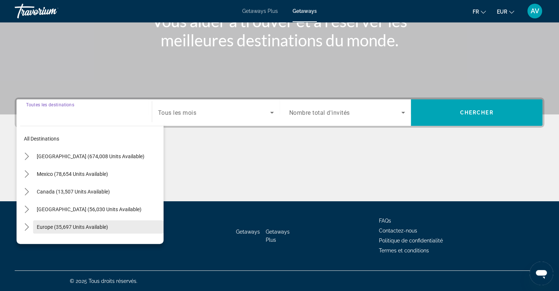
click at [59, 228] on span "Europe (35,697 units available)" at bounding box center [72, 227] width 71 height 6
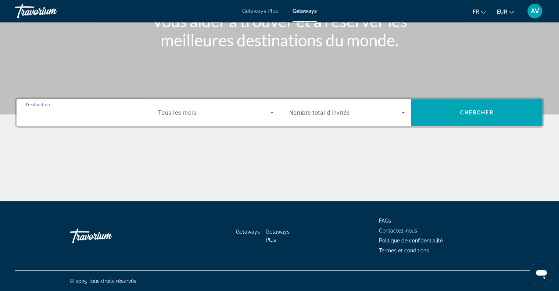
type input "**********"
click at [175, 115] on span "Tous les mois" at bounding box center [177, 112] width 39 height 7
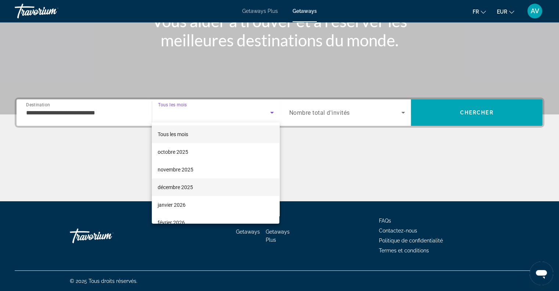
click at [169, 186] on span "décembre 2025" at bounding box center [175, 187] width 35 height 9
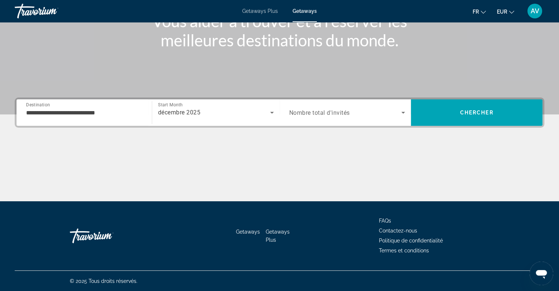
click at [316, 118] on div "Search widget" at bounding box center [347, 112] width 116 height 21
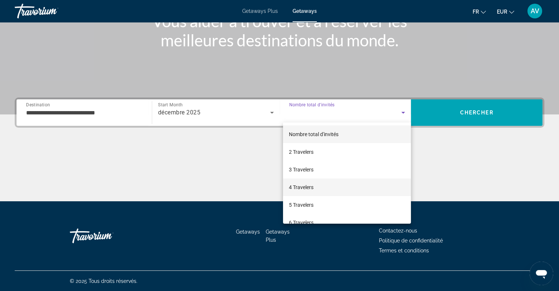
click at [293, 186] on span "4 Travelers" at bounding box center [301, 187] width 25 height 9
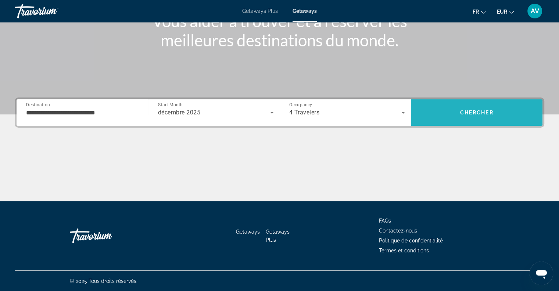
click at [470, 117] on span "Search" at bounding box center [477, 113] width 132 height 18
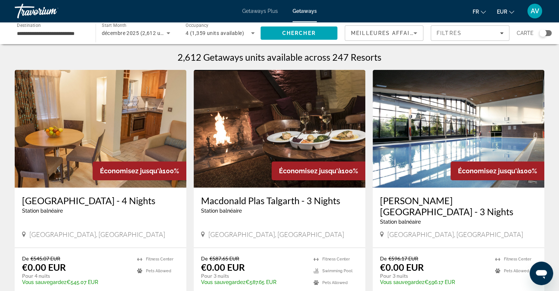
click at [546, 35] on div "Search widget" at bounding box center [545, 33] width 12 height 6
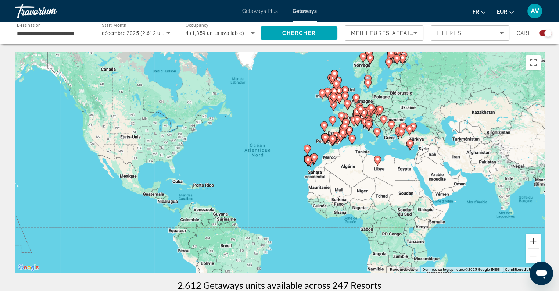
click at [532, 240] on button "Zoom avant" at bounding box center [533, 240] width 15 height 15
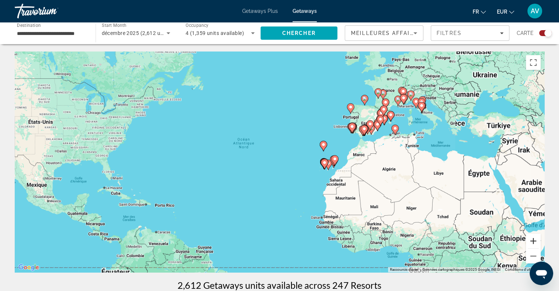
click at [532, 240] on button "Zoom avant" at bounding box center [533, 240] width 15 height 15
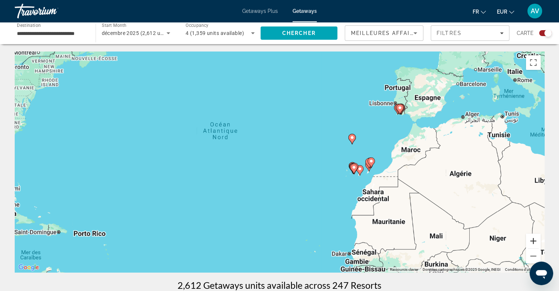
click at [532, 240] on button "Zoom avant" at bounding box center [533, 240] width 15 height 15
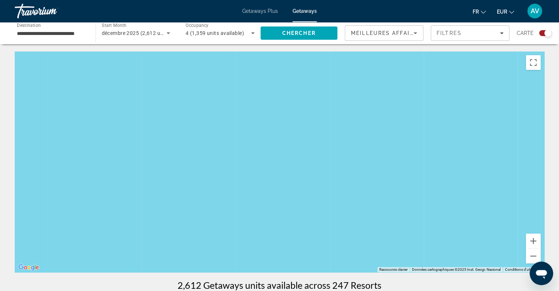
drag, startPoint x: 428, startPoint y: 211, endPoint x: 317, endPoint y: 189, distance: 113.3
click at [317, 189] on div "Main content" at bounding box center [280, 161] width 530 height 221
drag, startPoint x: 438, startPoint y: 184, endPoint x: 284, endPoint y: 189, distance: 154.5
click at [284, 189] on div "Pour activer le glissement avec le clavier, appuyez sur Alt+Entrée. Une fois ce…" at bounding box center [280, 161] width 530 height 221
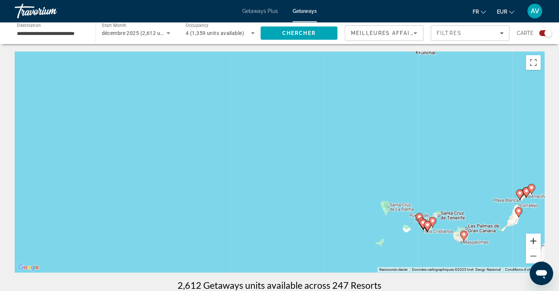
click at [531, 241] on button "Zoom avant" at bounding box center [533, 240] width 15 height 15
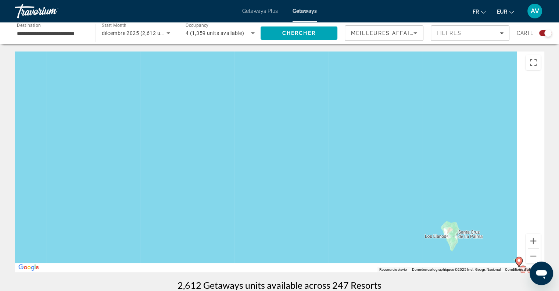
drag, startPoint x: 459, startPoint y: 183, endPoint x: 300, endPoint y: 132, distance: 166.7
click at [300, 132] on div "Pour activer le glissement avec le clavier, appuyez sur Alt+Entrée. Une fois ce…" at bounding box center [280, 161] width 530 height 221
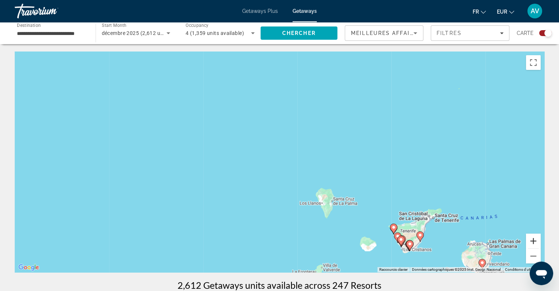
click at [533, 241] on button "Zoom avant" at bounding box center [533, 240] width 15 height 15
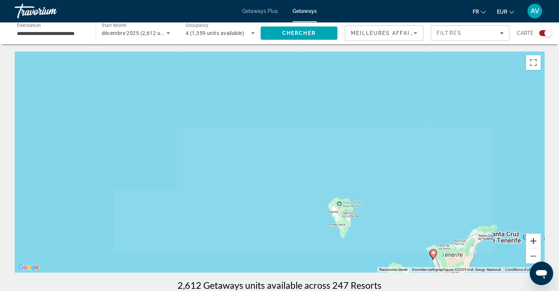
click at [533, 241] on button "Zoom avant" at bounding box center [533, 240] width 15 height 15
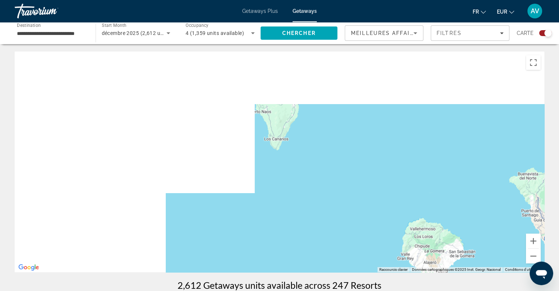
drag, startPoint x: 441, startPoint y: 182, endPoint x: 259, endPoint y: -44, distance: 290.0
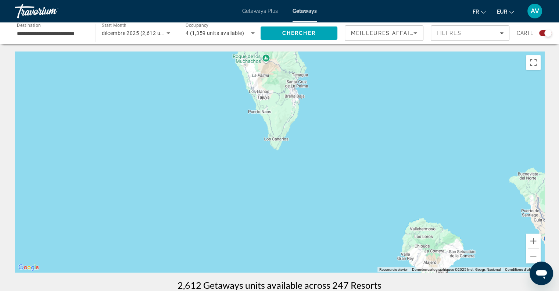
click at [259, 0] on html "**********" at bounding box center [279, 145] width 559 height 291
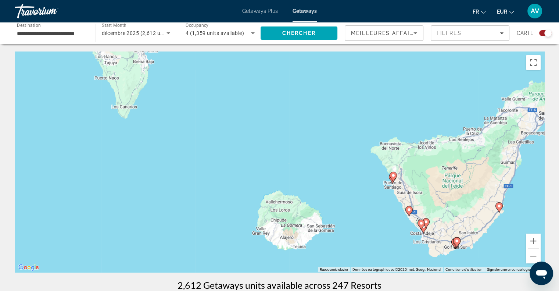
drag, startPoint x: 492, startPoint y: 193, endPoint x: 329, endPoint y: 155, distance: 166.6
click at [329, 155] on div "Pour activer le glissement avec le clavier, appuyez sur Alt+Entrée. Une fois ce…" at bounding box center [280, 161] width 530 height 221
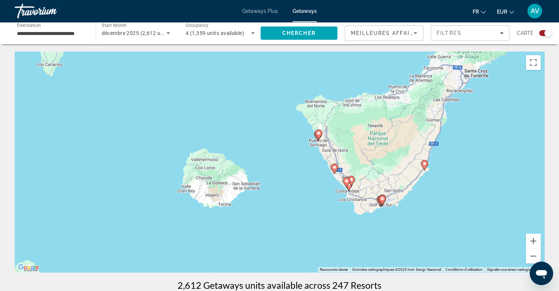
drag, startPoint x: 420, startPoint y: 233, endPoint x: 334, endPoint y: 189, distance: 96.3
click at [334, 189] on div "Pour activer le glissement avec le clavier, appuyez sur Alt+Entrée. Une fois ce…" at bounding box center [280, 161] width 530 height 221
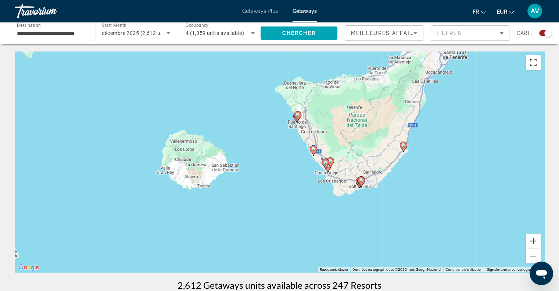
click at [529, 242] on button "Zoom avant" at bounding box center [533, 240] width 15 height 15
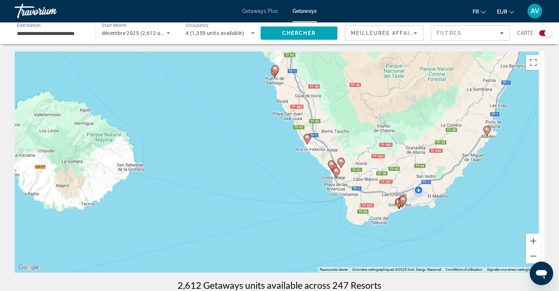
drag, startPoint x: 478, startPoint y: 227, endPoint x: 475, endPoint y: 230, distance: 4.2
click at [440, 220] on div "Pour activer le glissement avec le clavier, appuyez sur Alt+Entrée. Une fois ce…" at bounding box center [280, 161] width 530 height 221
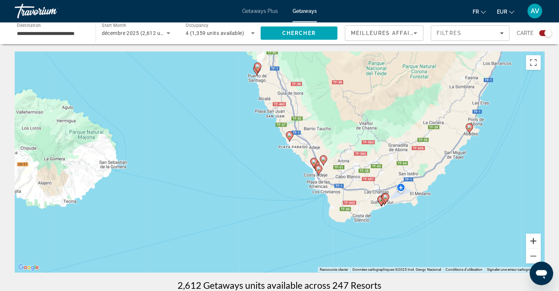
click at [531, 241] on button "Zoom avant" at bounding box center [533, 240] width 15 height 15
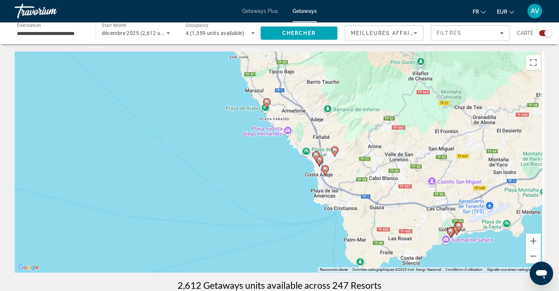
drag, startPoint x: 497, startPoint y: 226, endPoint x: 436, endPoint y: 204, distance: 64.5
click at [436, 204] on div "Pour activer le glissement avec le clavier, appuyez sur Alt+Entrée. Une fois ce…" at bounding box center [280, 161] width 530 height 221
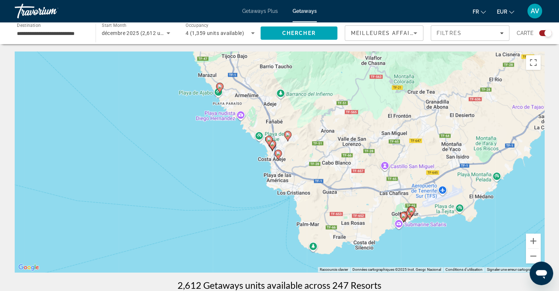
click at [412, 212] on icon "Main content" at bounding box center [411, 212] width 7 height 10
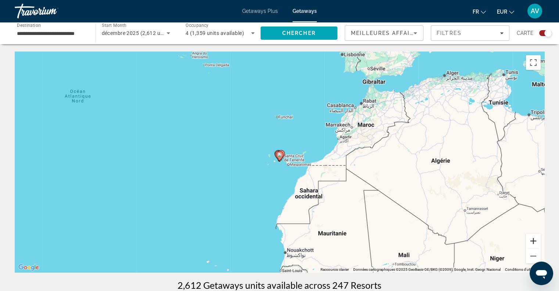
click at [532, 240] on button "Zoom avant" at bounding box center [533, 240] width 15 height 15
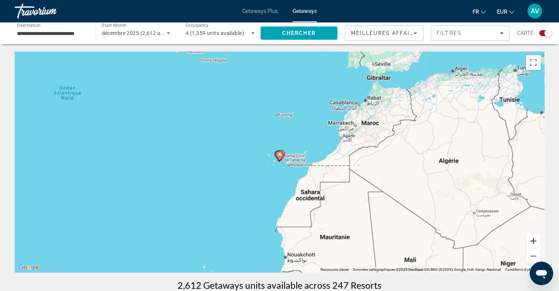
click at [532, 240] on button "Zoom avant" at bounding box center [533, 240] width 15 height 15
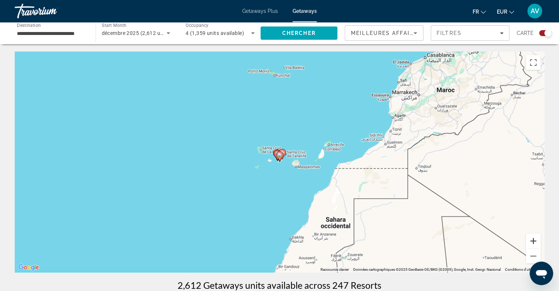
click at [532, 240] on button "Zoom avant" at bounding box center [533, 240] width 15 height 15
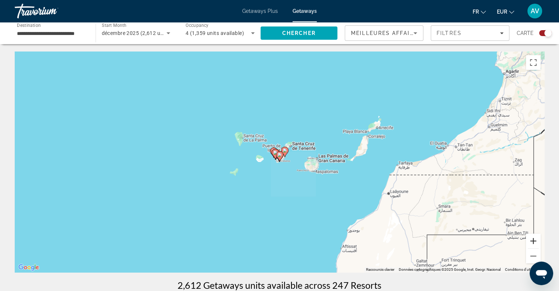
click at [532, 240] on button "Zoom avant" at bounding box center [533, 240] width 15 height 15
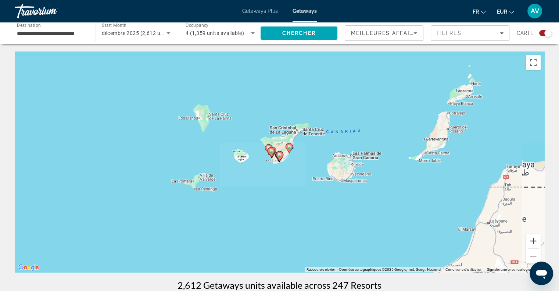
click at [532, 240] on button "Zoom avant" at bounding box center [533, 240] width 15 height 15
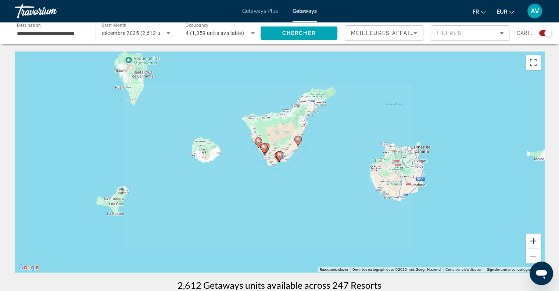
click at [532, 240] on button "Zoom avant" at bounding box center [533, 240] width 15 height 15
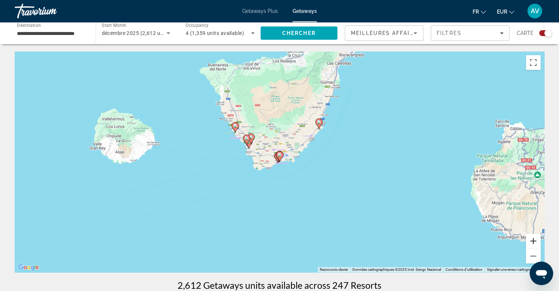
click at [532, 240] on button "Zoom avant" at bounding box center [533, 240] width 15 height 15
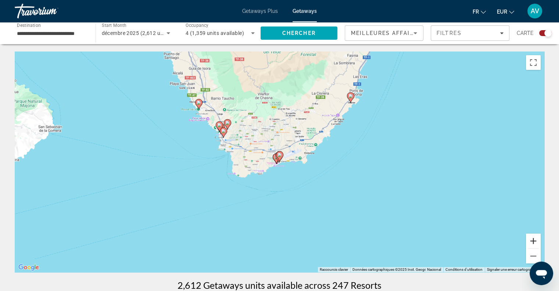
click at [532, 240] on button "Zoom avant" at bounding box center [533, 240] width 15 height 15
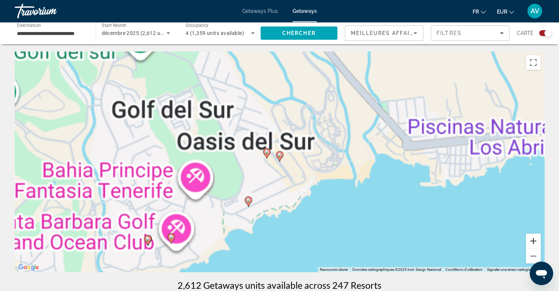
click at [532, 240] on button "Zoom avant" at bounding box center [533, 240] width 15 height 15
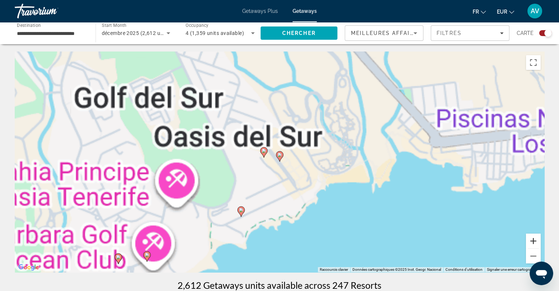
click at [532, 240] on button "Zoom avant" at bounding box center [533, 240] width 15 height 15
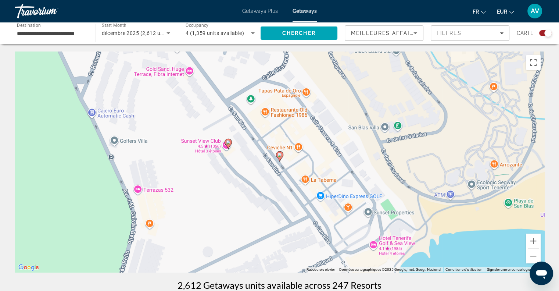
click at [281, 157] on icon "Main content" at bounding box center [279, 156] width 7 height 10
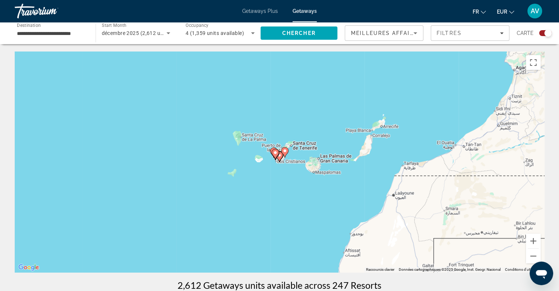
click at [281, 157] on image "Main content" at bounding box center [279, 155] width 4 height 4
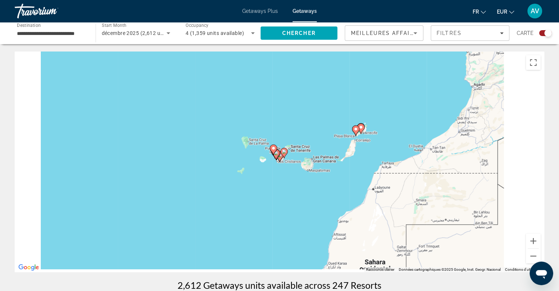
click at [281, 157] on gmp-advanced-marker "Main content" at bounding box center [283, 152] width 7 height 11
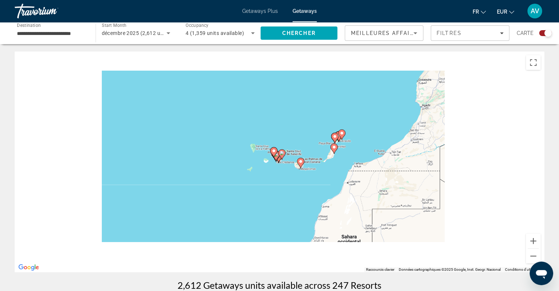
click at [281, 157] on icon "Main content" at bounding box center [281, 155] width 7 height 10
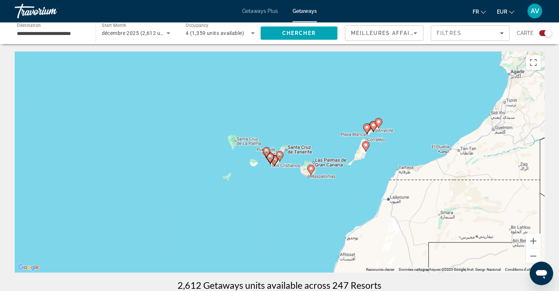
click at [281, 157] on icon "Main content" at bounding box center [279, 156] width 7 height 10
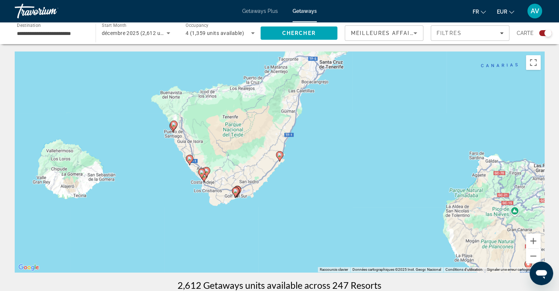
click at [237, 193] on image "Main content" at bounding box center [235, 191] width 4 height 4
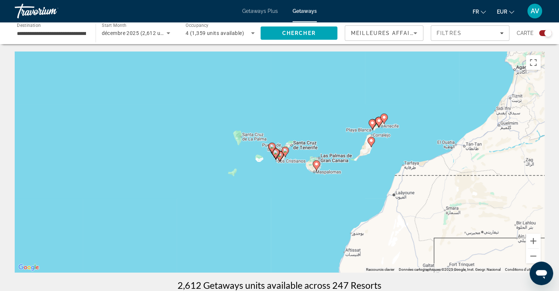
click at [282, 158] on icon "Main content" at bounding box center [279, 156] width 7 height 10
type input "**********"
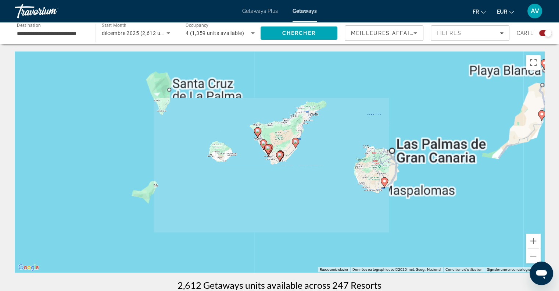
click at [280, 158] on icon "Main content" at bounding box center [279, 156] width 7 height 10
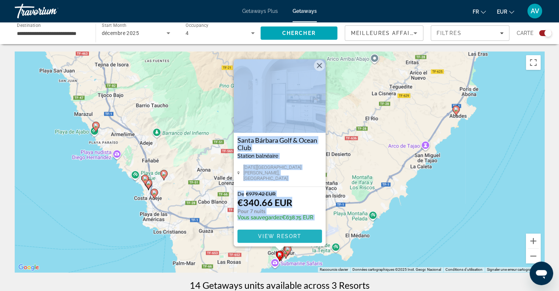
click at [273, 236] on span "View Resort" at bounding box center [279, 236] width 43 height 6
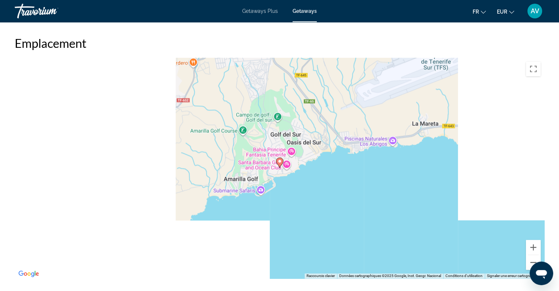
scroll to position [1079, 0]
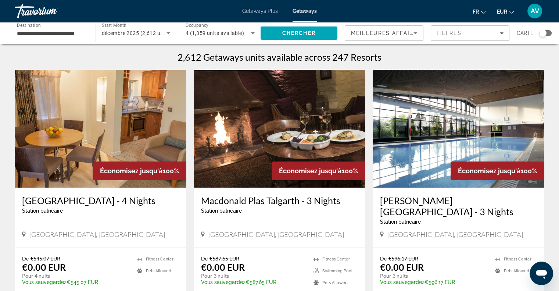
click at [544, 34] on div "Search widget" at bounding box center [542, 32] width 7 height 7
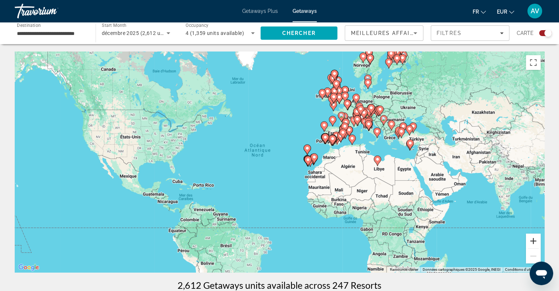
click at [535, 244] on button "Zoom avant" at bounding box center [533, 240] width 15 height 15
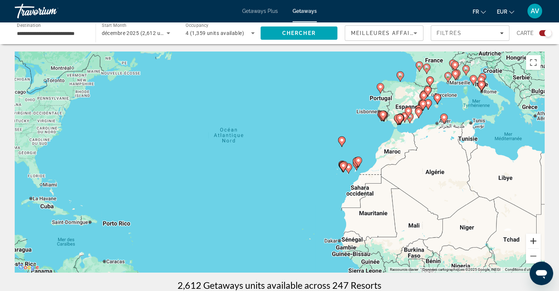
click at [535, 244] on button "Zoom avant" at bounding box center [533, 240] width 15 height 15
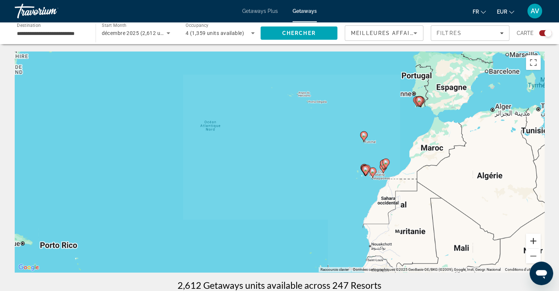
click at [535, 244] on button "Zoom avant" at bounding box center [533, 240] width 15 height 15
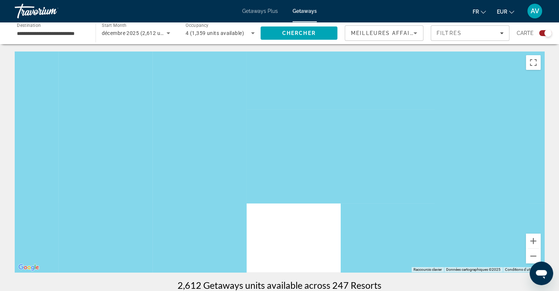
drag, startPoint x: 422, startPoint y: 165, endPoint x: 148, endPoint y: 75, distance: 288.2
click at [148, 75] on div "Main content" at bounding box center [280, 161] width 530 height 221
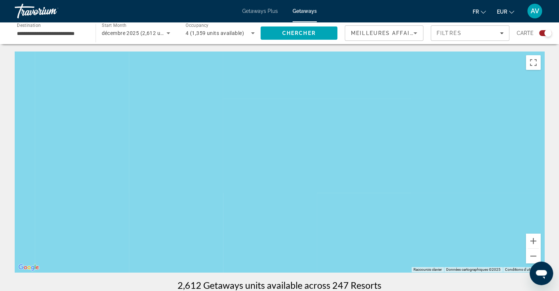
drag, startPoint x: 255, startPoint y: 95, endPoint x: 83, endPoint y: 50, distance: 177.8
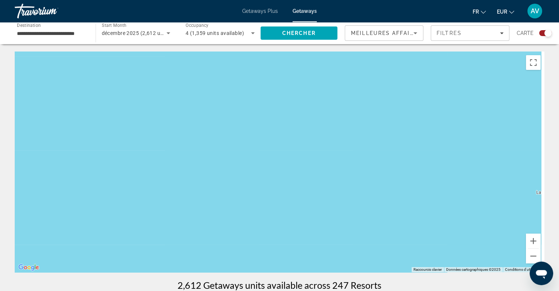
drag, startPoint x: 184, startPoint y: 101, endPoint x: 23, endPoint y: 50, distance: 168.9
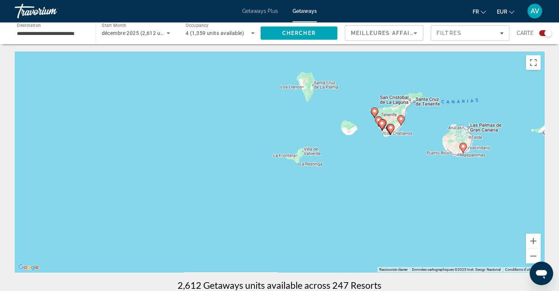
drag, startPoint x: 176, startPoint y: 104, endPoint x: 44, endPoint y: 108, distance: 131.6
click at [44, 108] on div "Pour activer le glissement avec le clavier, appuyez sur Alt+Entrée. Une fois ce…" at bounding box center [280, 161] width 530 height 221
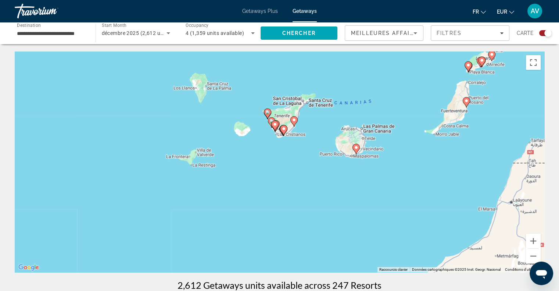
drag, startPoint x: 320, startPoint y: 216, endPoint x: 260, endPoint y: 217, distance: 60.7
click at [260, 217] on div "Pour activer le glissement avec le clavier, appuyez sur Alt+Entrée. Une fois ce…" at bounding box center [280, 161] width 530 height 221
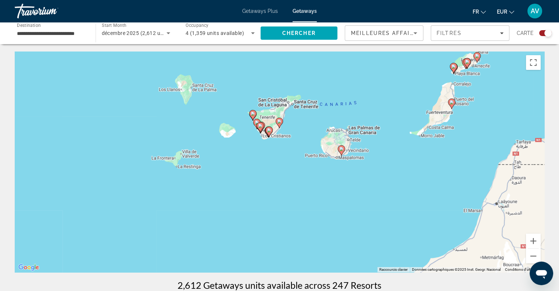
click at [258, 125] on image "Main content" at bounding box center [260, 125] width 4 height 4
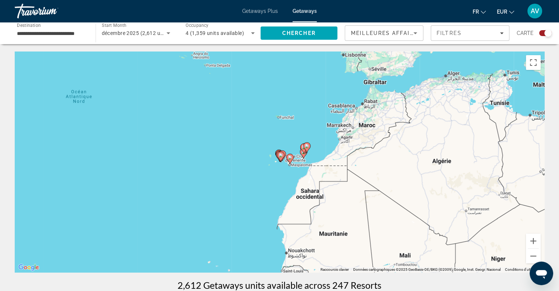
click at [279, 157] on icon "Main content" at bounding box center [280, 157] width 7 height 10
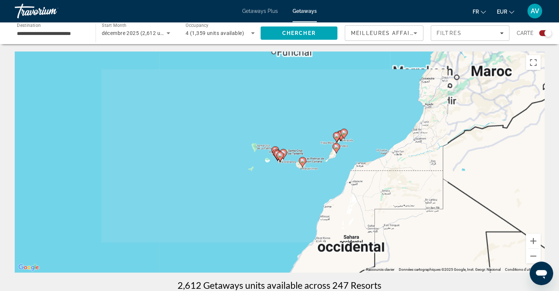
click at [279, 157] on icon "Main content" at bounding box center [279, 157] width 7 height 10
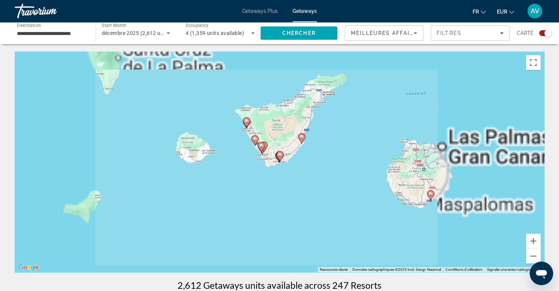
click at [279, 157] on icon "Main content" at bounding box center [279, 156] width 7 height 10
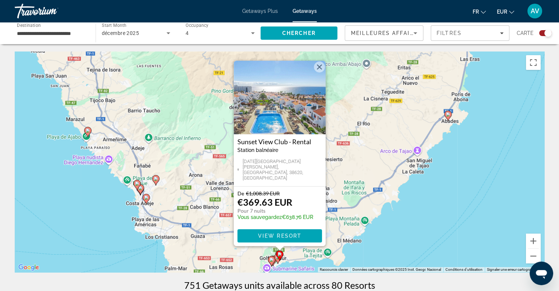
click at [276, 258] on gmp-advanced-marker "Main content" at bounding box center [279, 255] width 7 height 11
click at [271, 260] on image "Main content" at bounding box center [271, 259] width 4 height 4
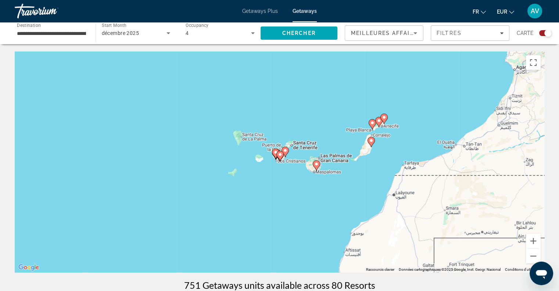
click at [279, 155] on image "Main content" at bounding box center [280, 154] width 4 height 4
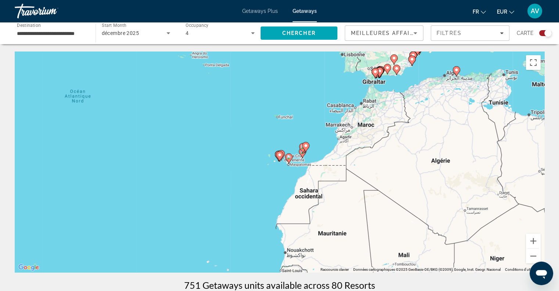
click at [279, 155] on image "Main content" at bounding box center [279, 155] width 4 height 4
type input "**********"
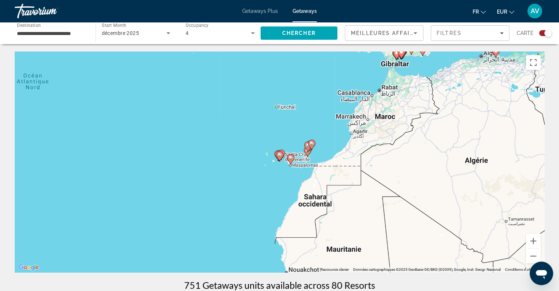
click at [279, 155] on image "Main content" at bounding box center [279, 155] width 4 height 4
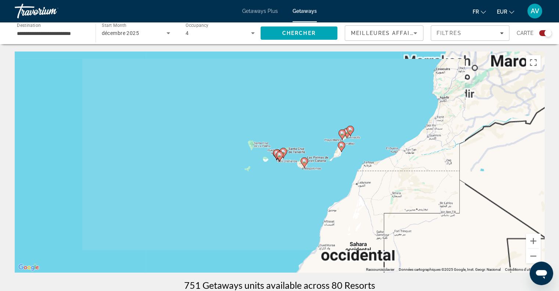
click at [279, 155] on image "Main content" at bounding box center [279, 155] width 4 height 4
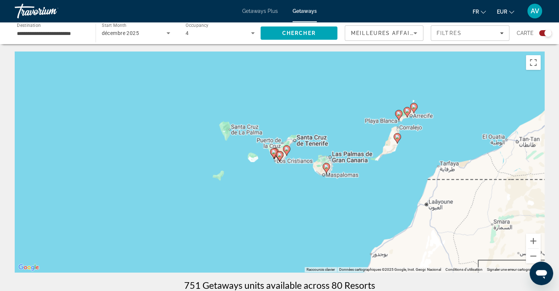
click at [279, 155] on image "Main content" at bounding box center [279, 155] width 4 height 4
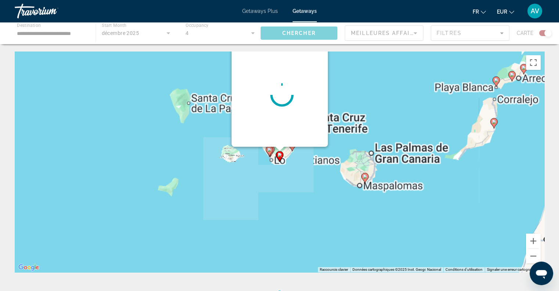
click at [279, 155] on image "Main content" at bounding box center [279, 155] width 4 height 4
click at [280, 162] on div "Pour naviguer, appuyez sur les touches fléchées. Pour activer le glissement ave…" at bounding box center [545, 162] width 530 height 0
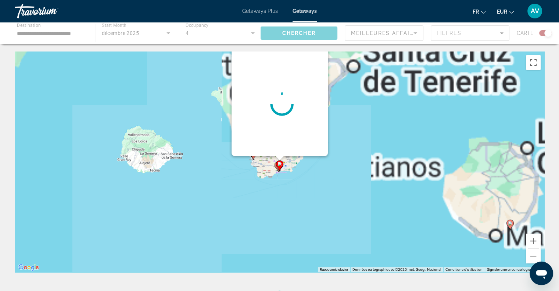
click at [279, 155] on div "Main content" at bounding box center [282, 104] width 92 height 184
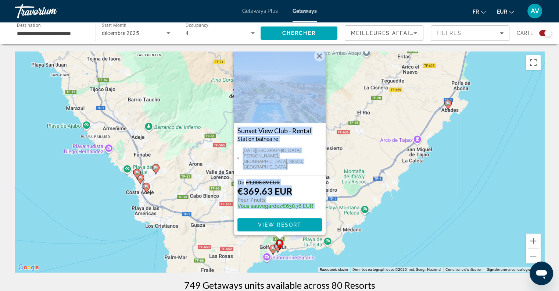
click at [272, 248] on image "Main content" at bounding box center [273, 248] width 4 height 4
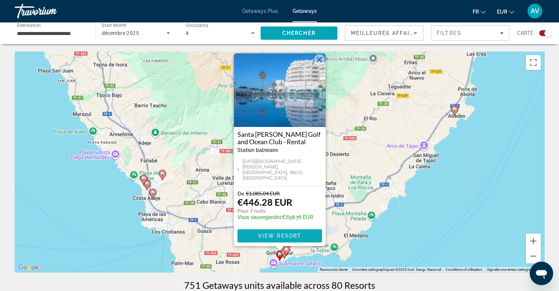
click at [273, 233] on span "View Resort" at bounding box center [279, 236] width 43 height 6
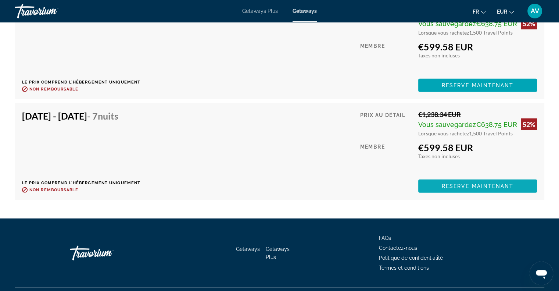
scroll to position [1901, 0]
click at [519, 180] on span "Main content" at bounding box center [477, 186] width 119 height 18
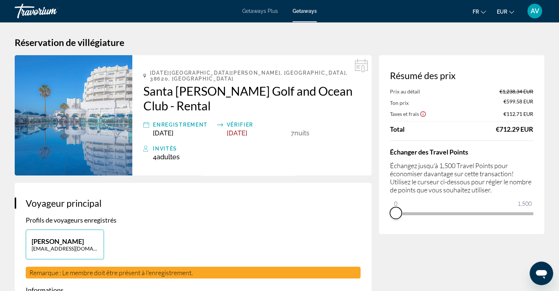
drag, startPoint x: 526, startPoint y: 224, endPoint x: 382, endPoint y: 218, distance: 144.6
click at [382, 218] on div "Résumé des prix Prix au détail €1,238.34 EUR Ton prix €599.58 EUR Taxes et frai…" at bounding box center [461, 144] width 165 height 179
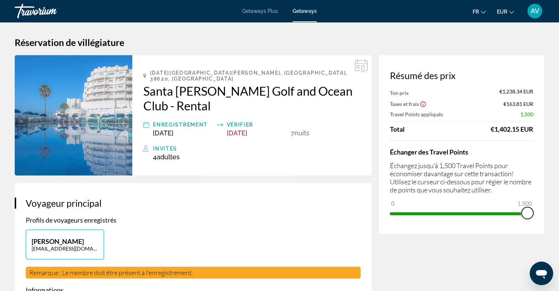
drag, startPoint x: 397, startPoint y: 198, endPoint x: 564, endPoint y: 216, distance: 168.5
click at [559, 216] on html "Passer au contenu principal Getaways Plus Getaways fr English Español Français …" at bounding box center [279, 145] width 559 height 291
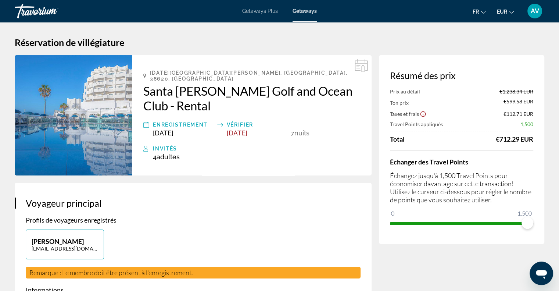
click at [262, 11] on span "Getaways Plus" at bounding box center [260, 11] width 36 height 6
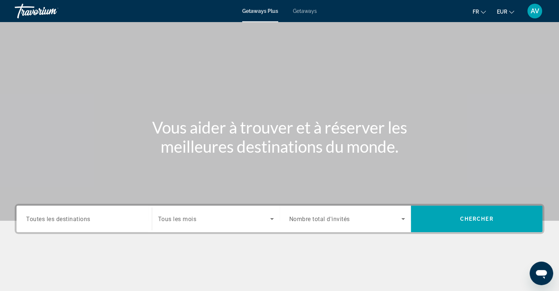
click at [53, 219] on span "Toutes les destinations" at bounding box center [58, 218] width 64 height 7
click at [53, 219] on input "Destination Toutes les destinations" at bounding box center [84, 219] width 116 height 9
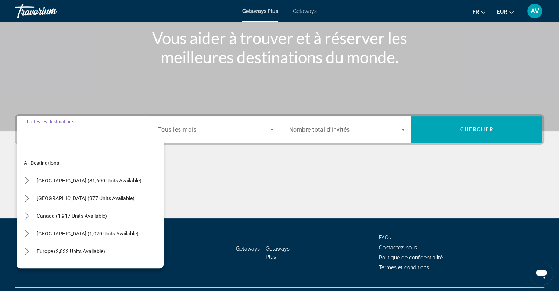
scroll to position [106, 0]
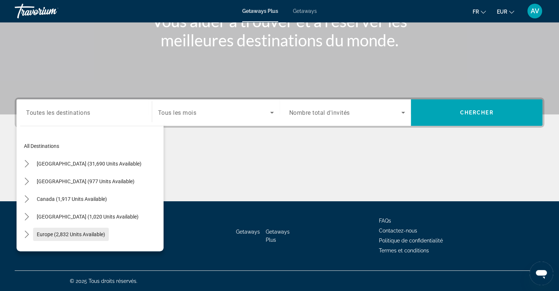
drag, startPoint x: 53, startPoint y: 219, endPoint x: 62, endPoint y: 233, distance: 16.8
click at [62, 233] on mat-tree "All destinations [GEOGRAPHIC_DATA] (31,690 units available) [GEOGRAPHIC_DATA] (…" at bounding box center [91, 251] width 143 height 229
drag, startPoint x: 62, startPoint y: 233, endPoint x: 47, endPoint y: 233, distance: 14.7
click at [47, 233] on span "Europe (2,832 units available)" at bounding box center [71, 234] width 68 height 6
type input "**********"
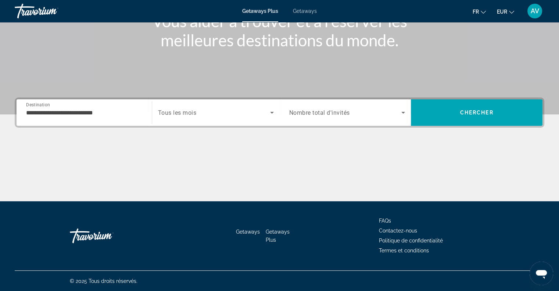
click at [47, 233] on div "Getaways Getaways Plus FAQs Contactez-nous Politique de confidentialité Termes …" at bounding box center [280, 235] width 530 height 69
click at [273, 110] on icon "Search widget" at bounding box center [272, 112] width 9 height 9
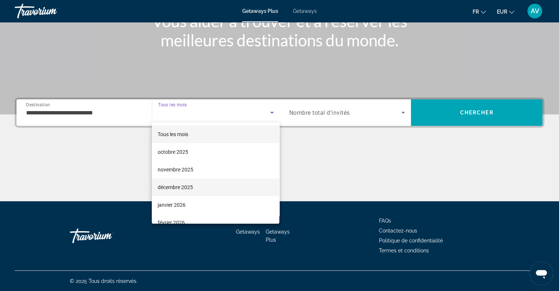
click at [167, 192] on mat-option "décembre 2025" at bounding box center [216, 187] width 128 height 18
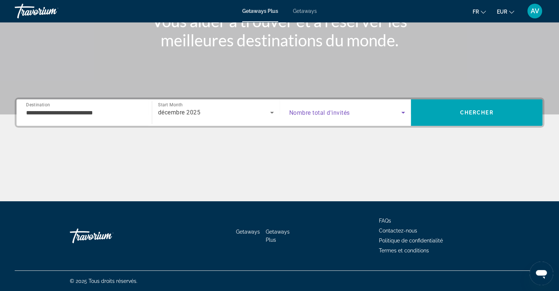
click at [399, 111] on icon "Search widget" at bounding box center [403, 112] width 9 height 9
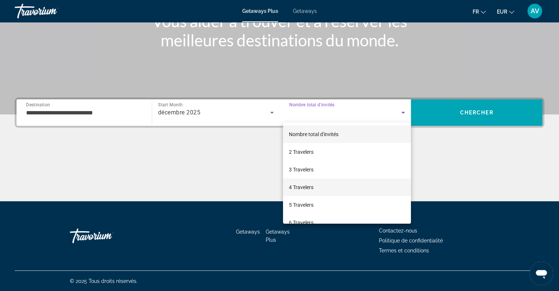
click at [313, 187] on span "4 Travelers" at bounding box center [301, 187] width 25 height 9
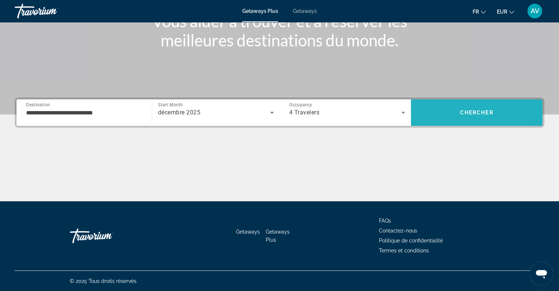
click at [444, 115] on span "Search" at bounding box center [477, 113] width 132 height 18
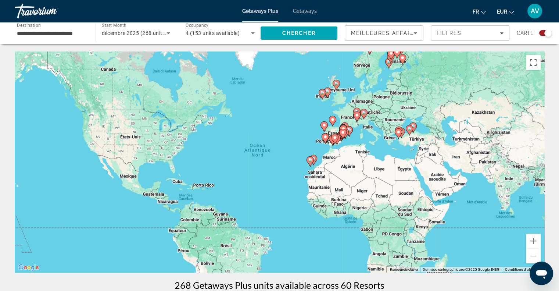
click at [251, 31] on icon "Search widget" at bounding box center [252, 33] width 9 height 9
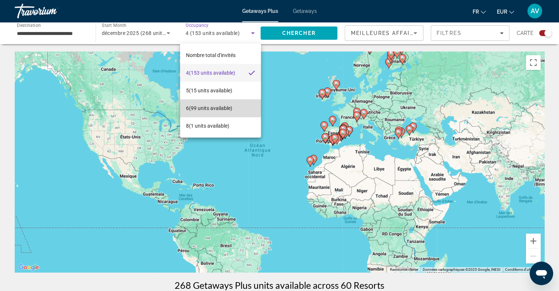
click at [203, 107] on span "6 (99 units available)" at bounding box center [209, 108] width 46 height 9
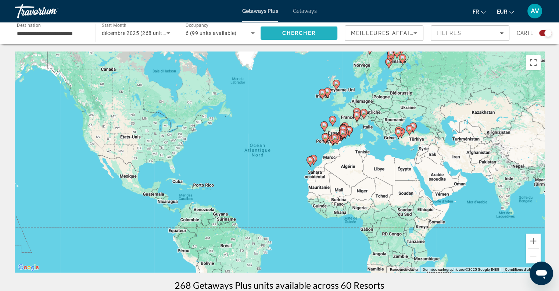
click at [324, 29] on span "Search" at bounding box center [299, 33] width 77 height 18
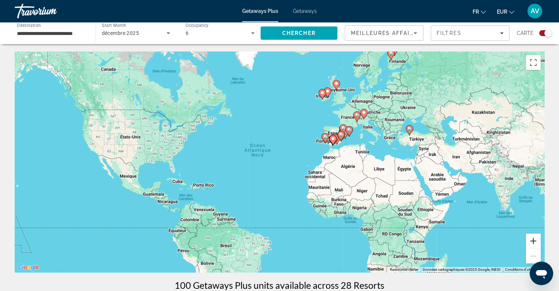
click at [535, 242] on button "Zoom avant" at bounding box center [533, 240] width 15 height 15
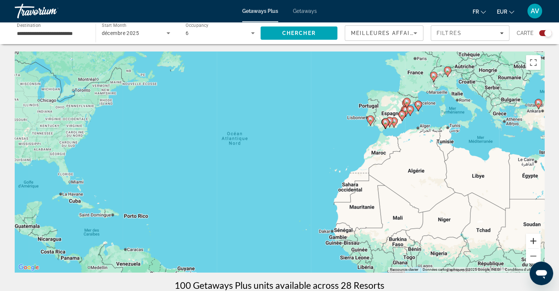
click at [535, 242] on button "Zoom avant" at bounding box center [533, 240] width 15 height 15
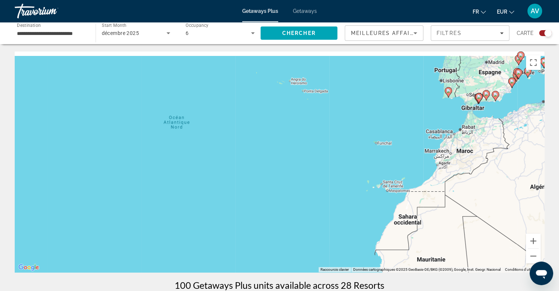
drag, startPoint x: 405, startPoint y: 160, endPoint x: 391, endPoint y: 168, distance: 16.4
click at [391, 168] on div "Pour activer le glissement avec le clavier, appuyez sur Alt+Entrée. Une fois ce…" at bounding box center [280, 161] width 530 height 221
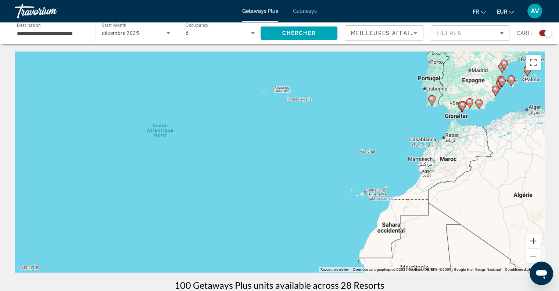
click at [534, 241] on button "Zoom avant" at bounding box center [533, 240] width 15 height 15
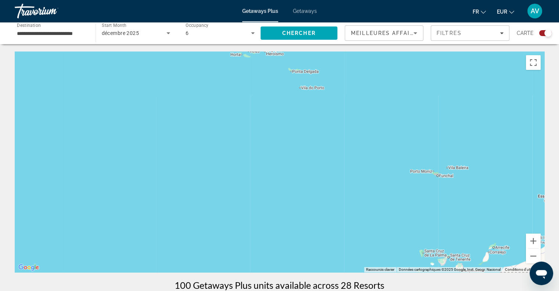
drag, startPoint x: 426, startPoint y: 117, endPoint x: 424, endPoint y: 157, distance: 40.1
click at [424, 157] on div "Pour activer le glissement avec le clavier, appuyez sur Alt+Entrée. Une fois ce…" at bounding box center [280, 161] width 530 height 221
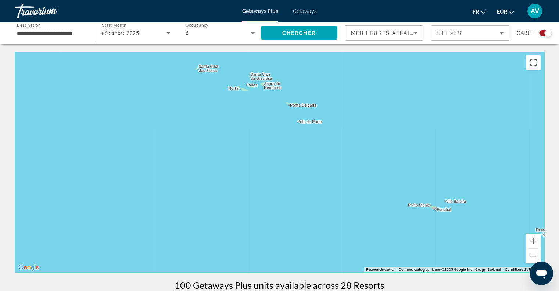
drag, startPoint x: 424, startPoint y: 157, endPoint x: 334, endPoint y: 158, distance: 90.1
click at [334, 158] on div "Pour activer le glissement avec le clavier, appuyez sur Alt+Entrée. Une fois ce…" at bounding box center [280, 161] width 530 height 221
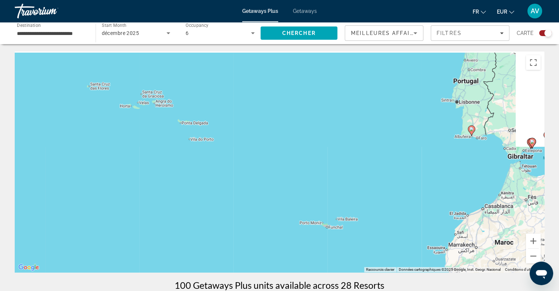
drag, startPoint x: 276, startPoint y: 175, endPoint x: 266, endPoint y: 179, distance: 10.4
click at [266, 179] on div "Pour activer le glissement avec le clavier, appuyez sur Alt+Entrée. Une fois ce…" at bounding box center [280, 161] width 530 height 221
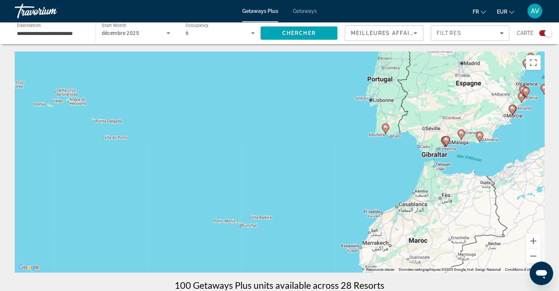
drag, startPoint x: 325, startPoint y: 155, endPoint x: 262, endPoint y: 151, distance: 63.0
click at [262, 151] on div "Pour activer le glissement avec le clavier, appuyez sur Alt+Entrée. Une fois ce…" at bounding box center [280, 161] width 530 height 221
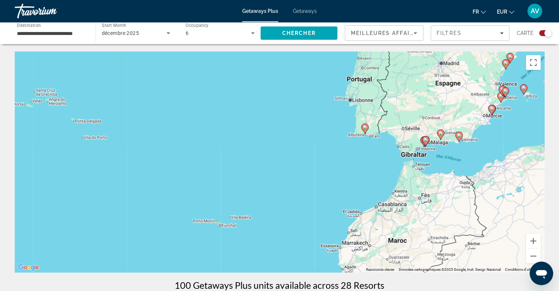
drag, startPoint x: 332, startPoint y: 146, endPoint x: 308, endPoint y: 146, distance: 23.9
click at [308, 146] on div "Pour activer le glissement avec le clavier, appuyez sur Alt+Entrée. Une fois ce…" at bounding box center [280, 161] width 530 height 221
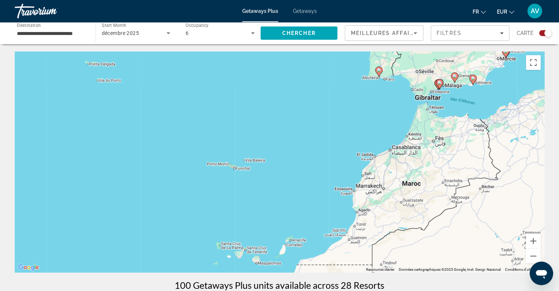
drag, startPoint x: 308, startPoint y: 146, endPoint x: 328, endPoint y: 70, distance: 77.9
click at [328, 70] on div "Pour activer le glissement avec le clavier, appuyez sur Alt+Entrée. Une fois ce…" at bounding box center [280, 161] width 530 height 221
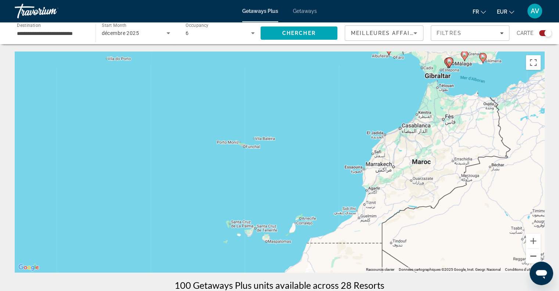
click at [532, 253] on button "Zoom arrière" at bounding box center [533, 255] width 15 height 15
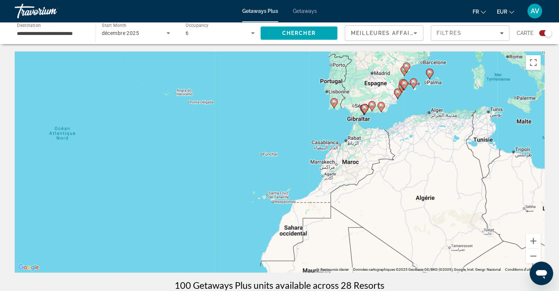
click at [431, 75] on icon "Main content" at bounding box center [429, 74] width 7 height 10
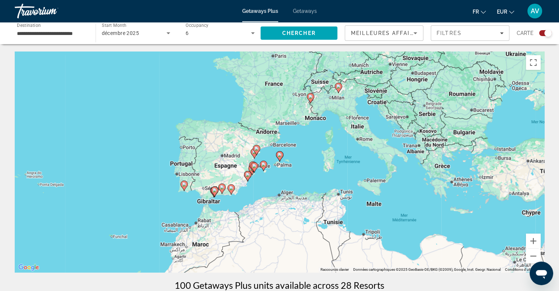
scroll to position [1, 0]
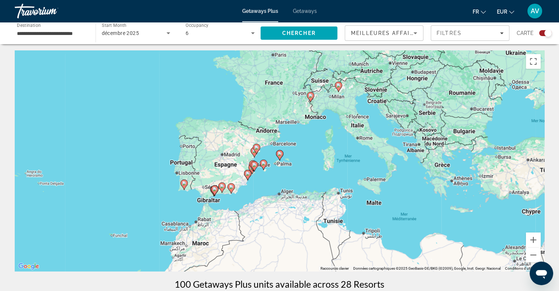
click at [277, 154] on image "Main content" at bounding box center [279, 153] width 4 height 4
type input "**********"
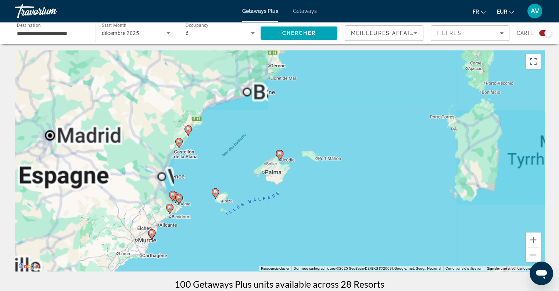
click at [277, 154] on image "Main content" at bounding box center [279, 153] width 4 height 4
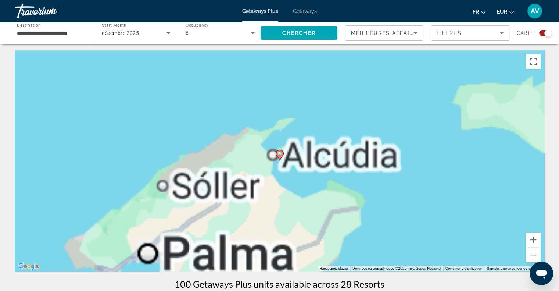
click at [277, 154] on image "Main content" at bounding box center [279, 153] width 4 height 4
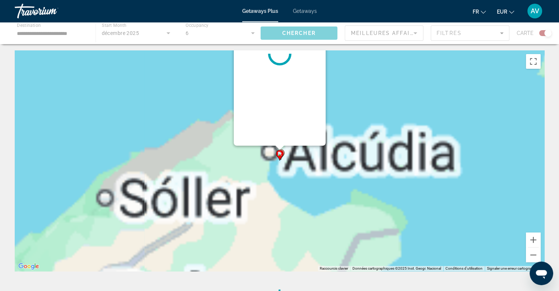
scroll to position [0, 0]
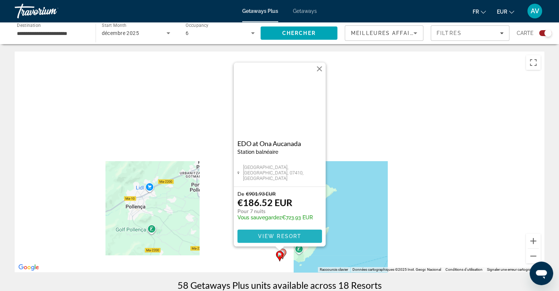
click at [276, 236] on span "View Resort" at bounding box center [279, 236] width 43 height 6
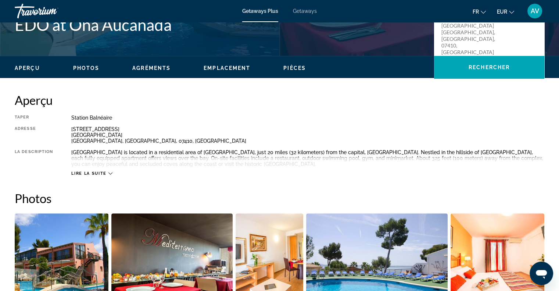
scroll to position [18, 0]
